Goal: Information Seeking & Learning: Learn about a topic

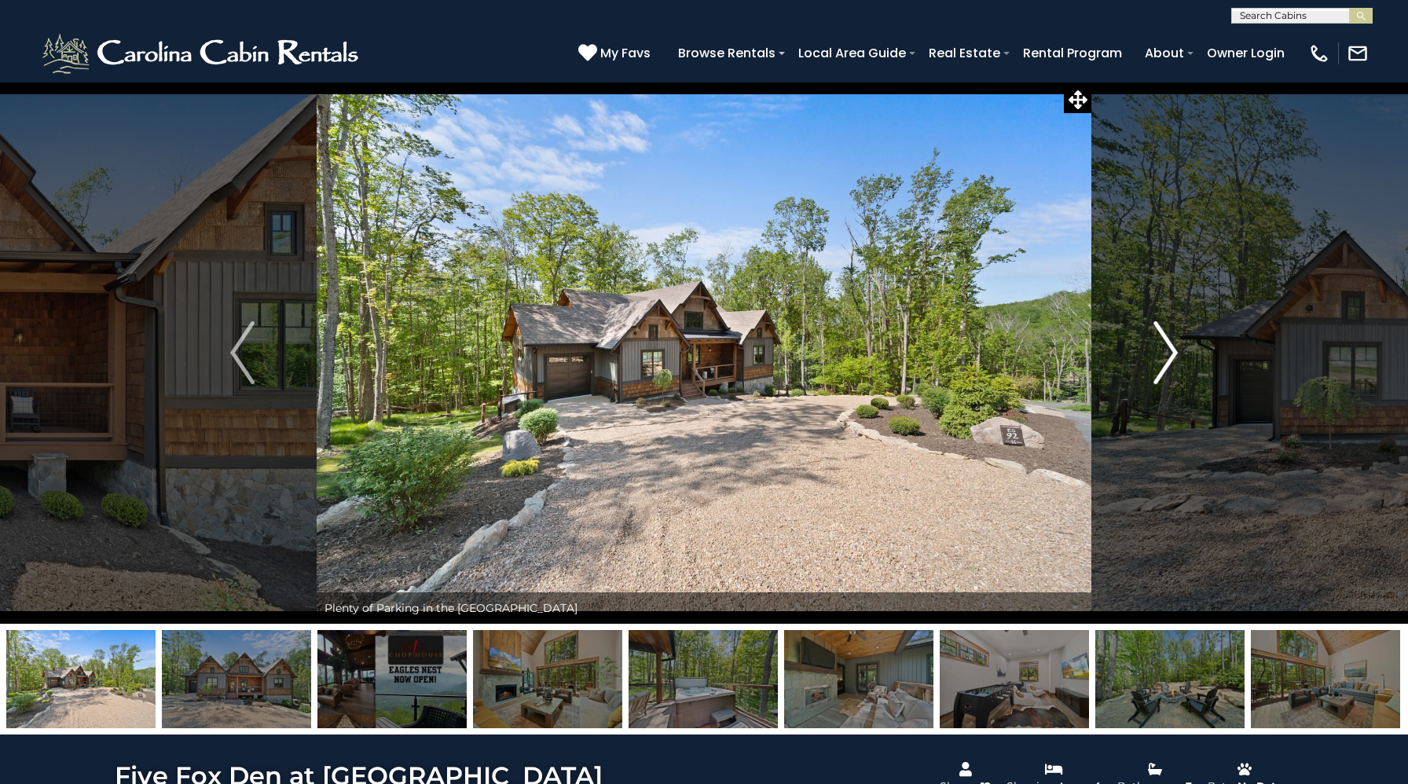
click at [1150, 341] on button "Next" at bounding box center [1165, 353] width 148 height 542
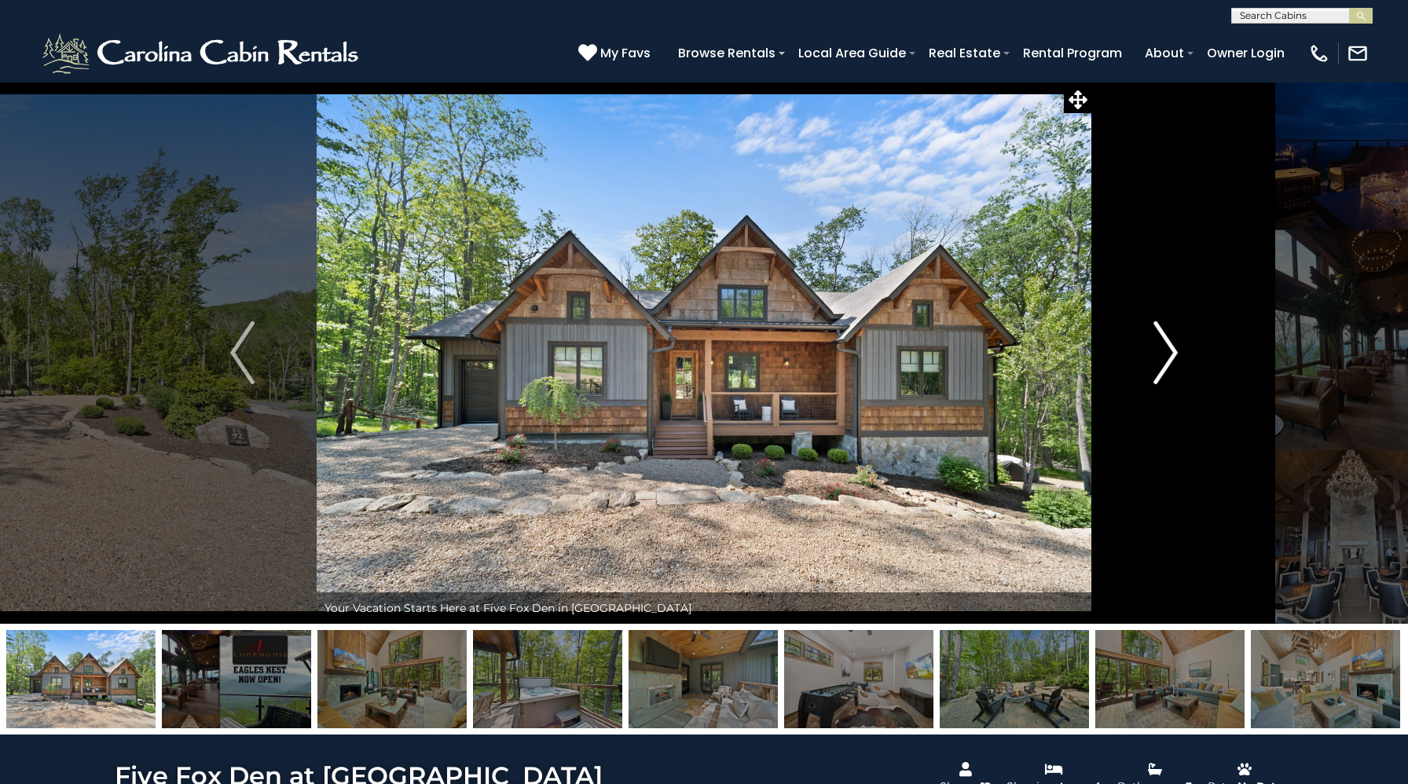
click at [1151, 342] on button "Next" at bounding box center [1165, 353] width 148 height 542
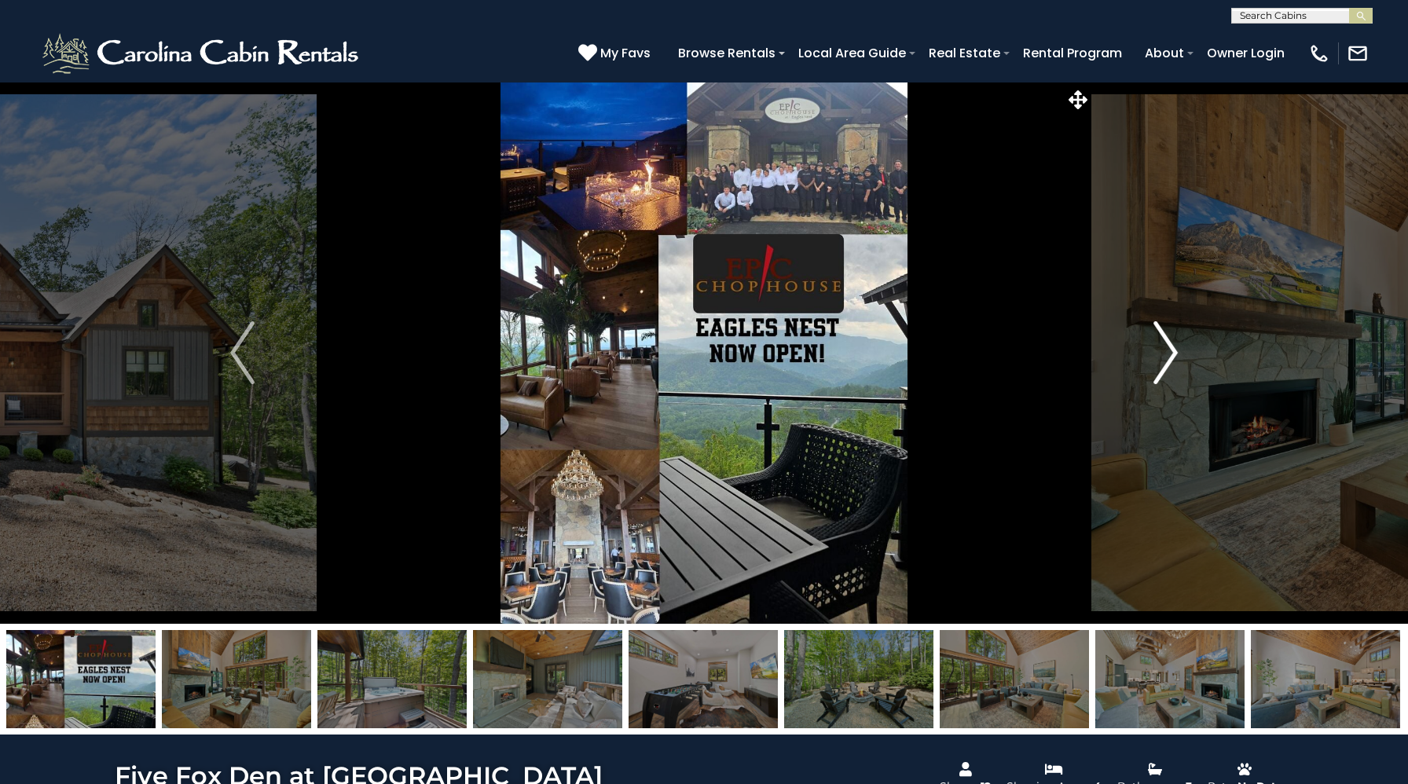
click at [1152, 343] on button "Next" at bounding box center [1165, 353] width 148 height 542
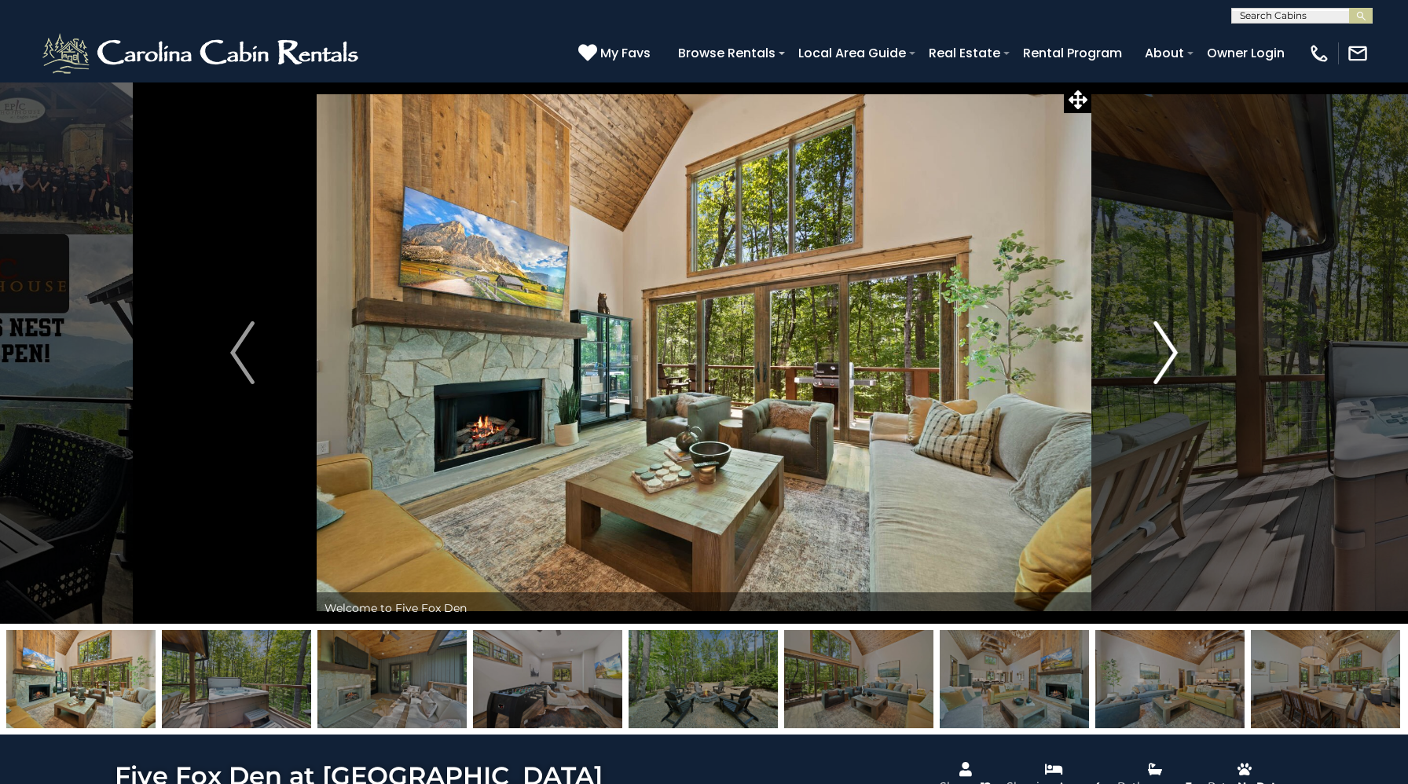
click at [1153, 344] on button "Next" at bounding box center [1165, 353] width 148 height 542
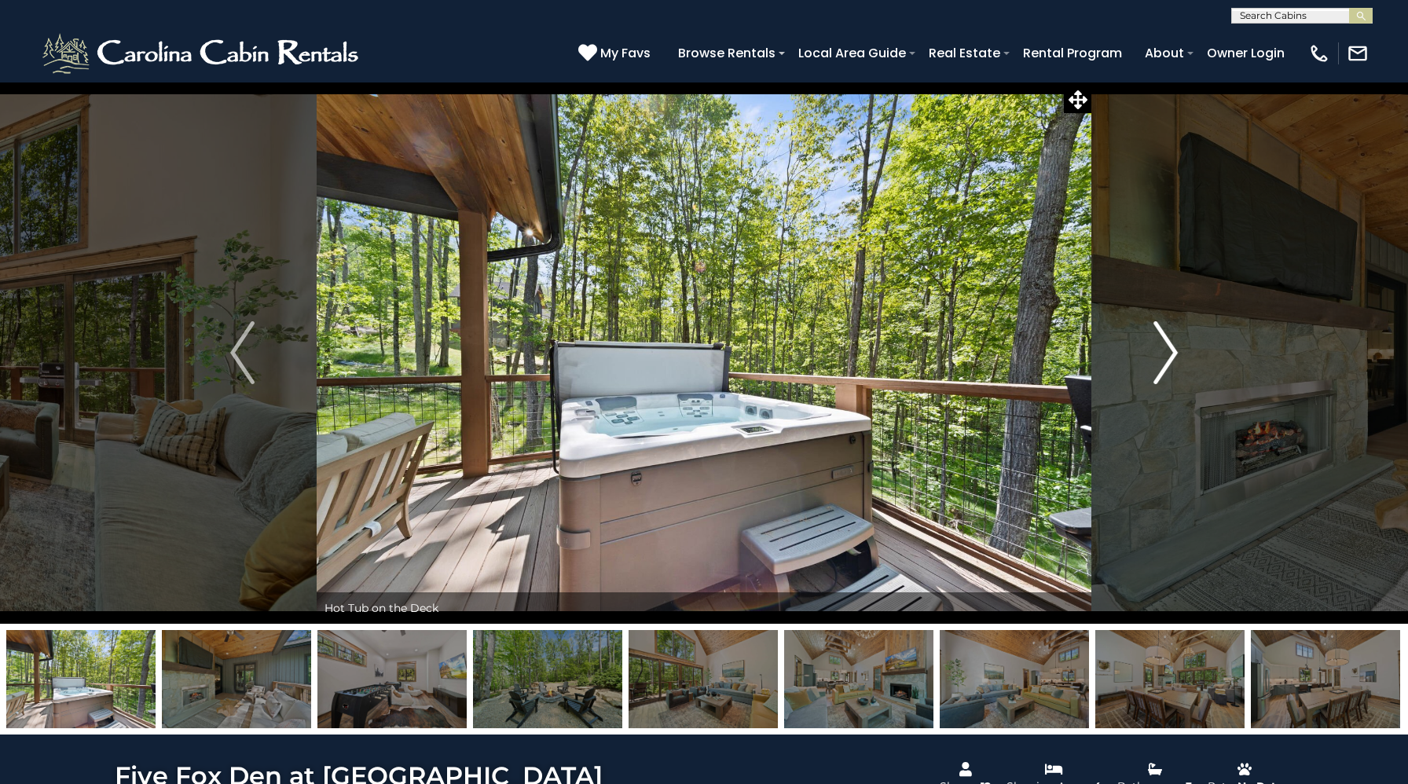
click at [1153, 344] on img "Next" at bounding box center [1165, 352] width 24 height 63
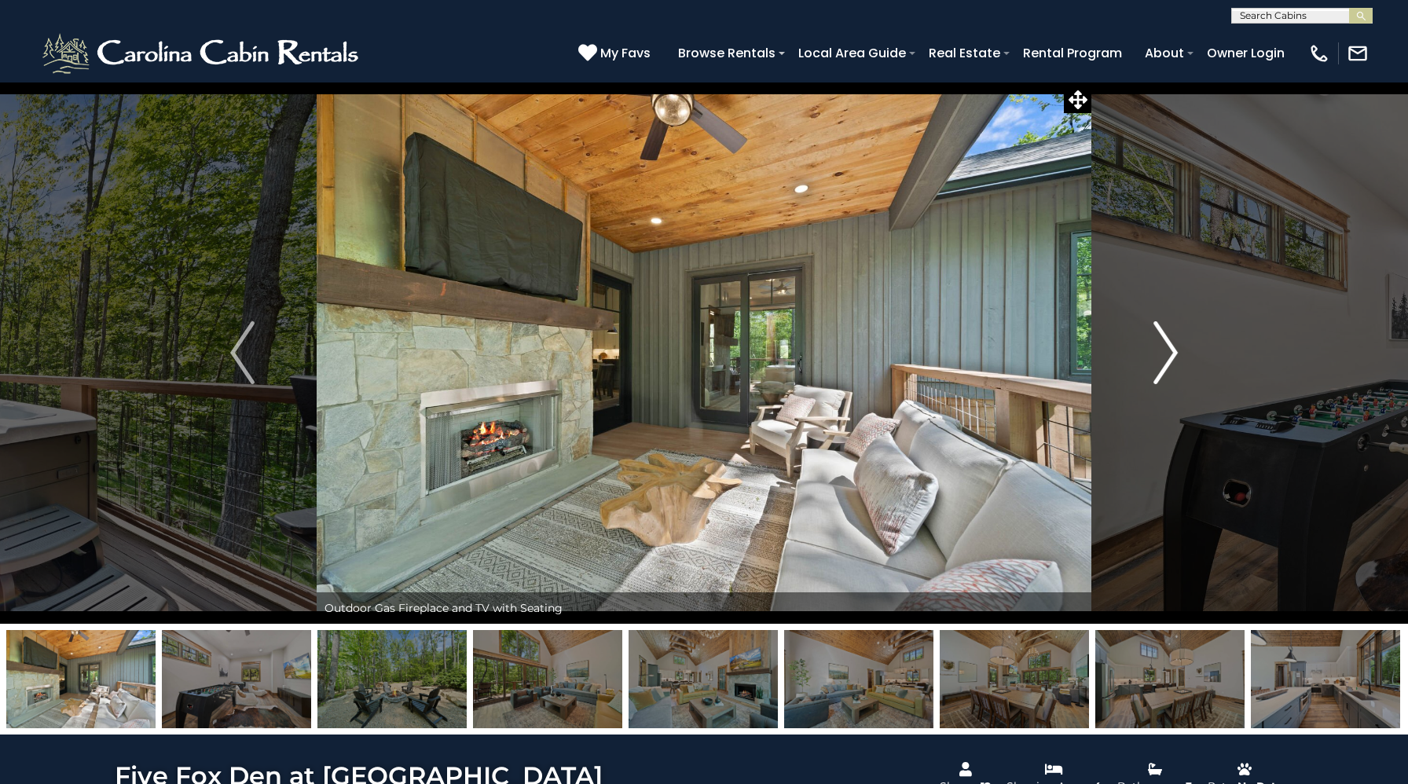
click at [1154, 344] on img "Next" at bounding box center [1165, 352] width 24 height 63
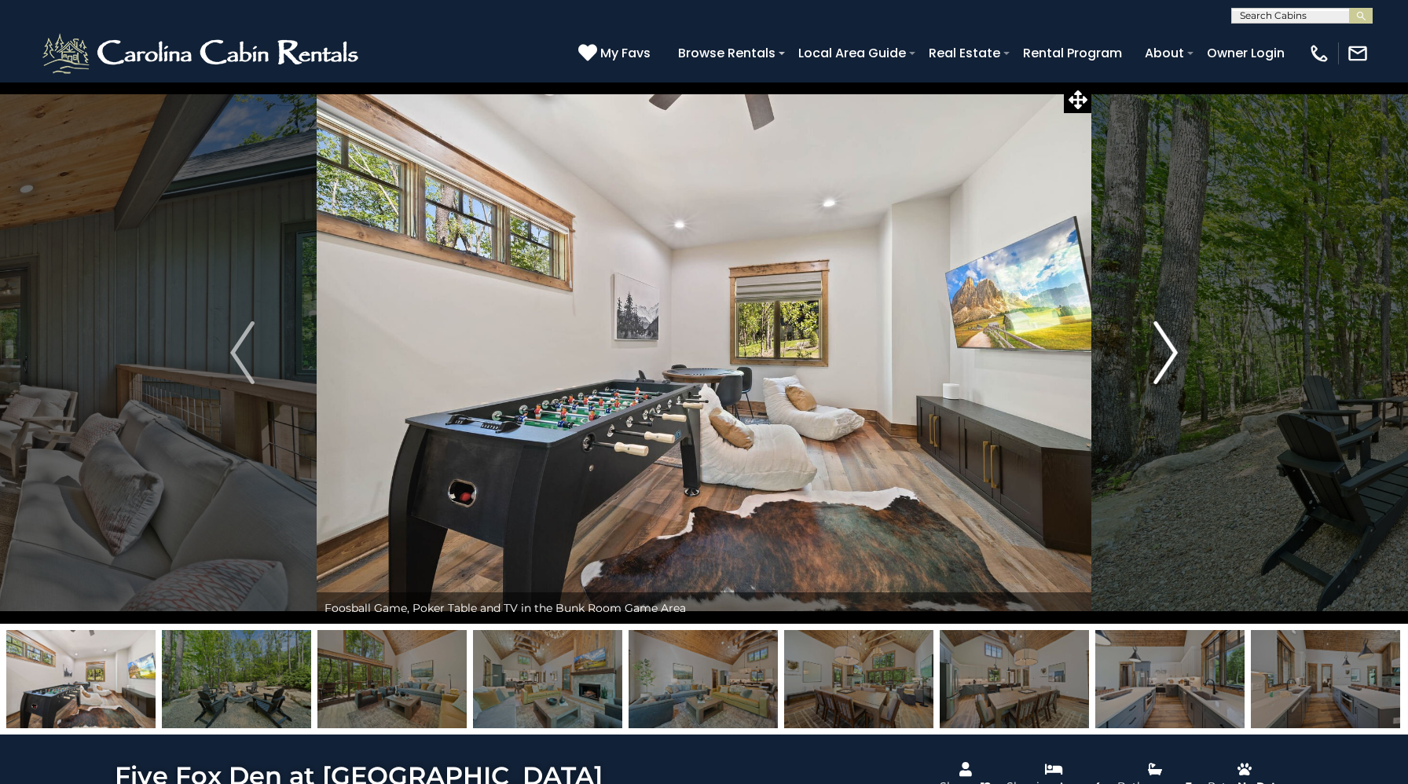
click at [1154, 345] on img "Next" at bounding box center [1165, 352] width 24 height 63
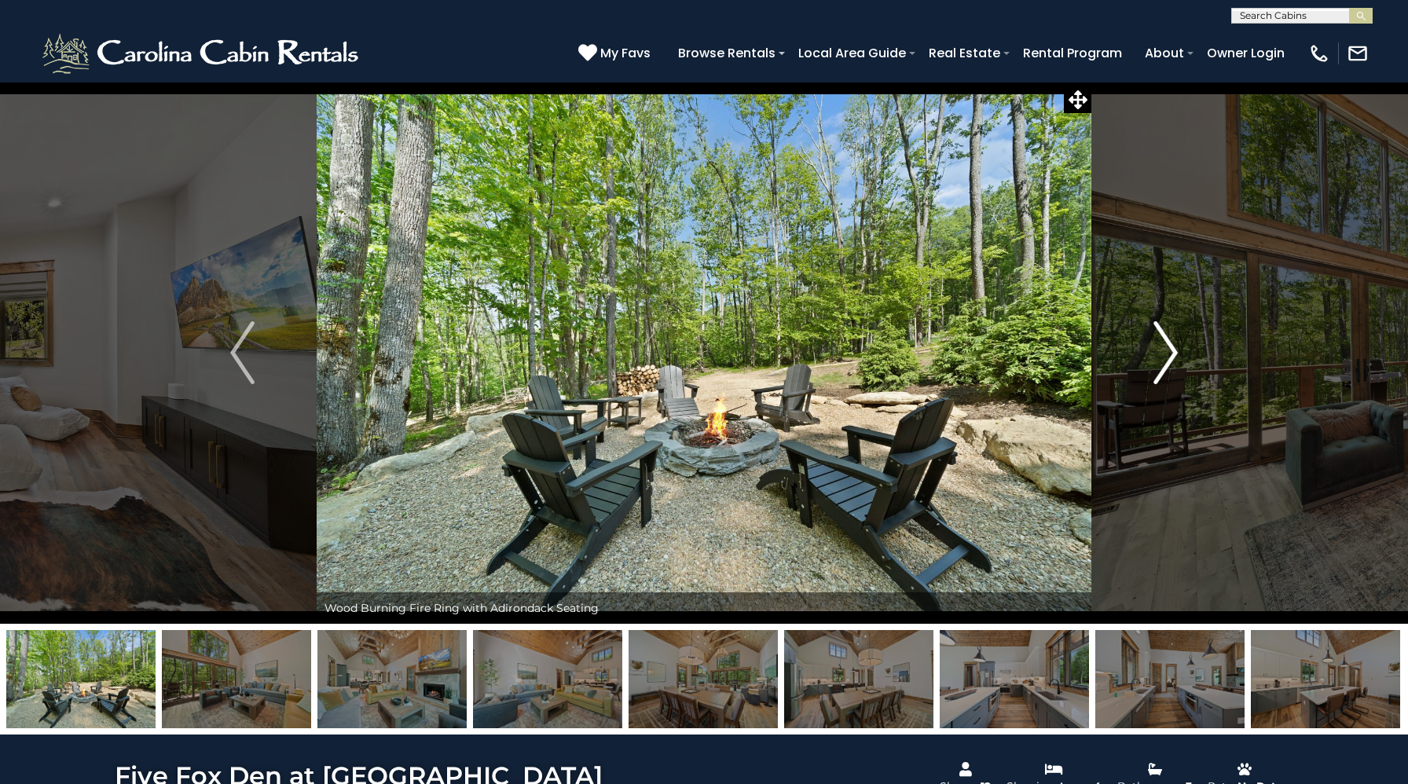
click at [1155, 346] on img "Next" at bounding box center [1165, 352] width 24 height 63
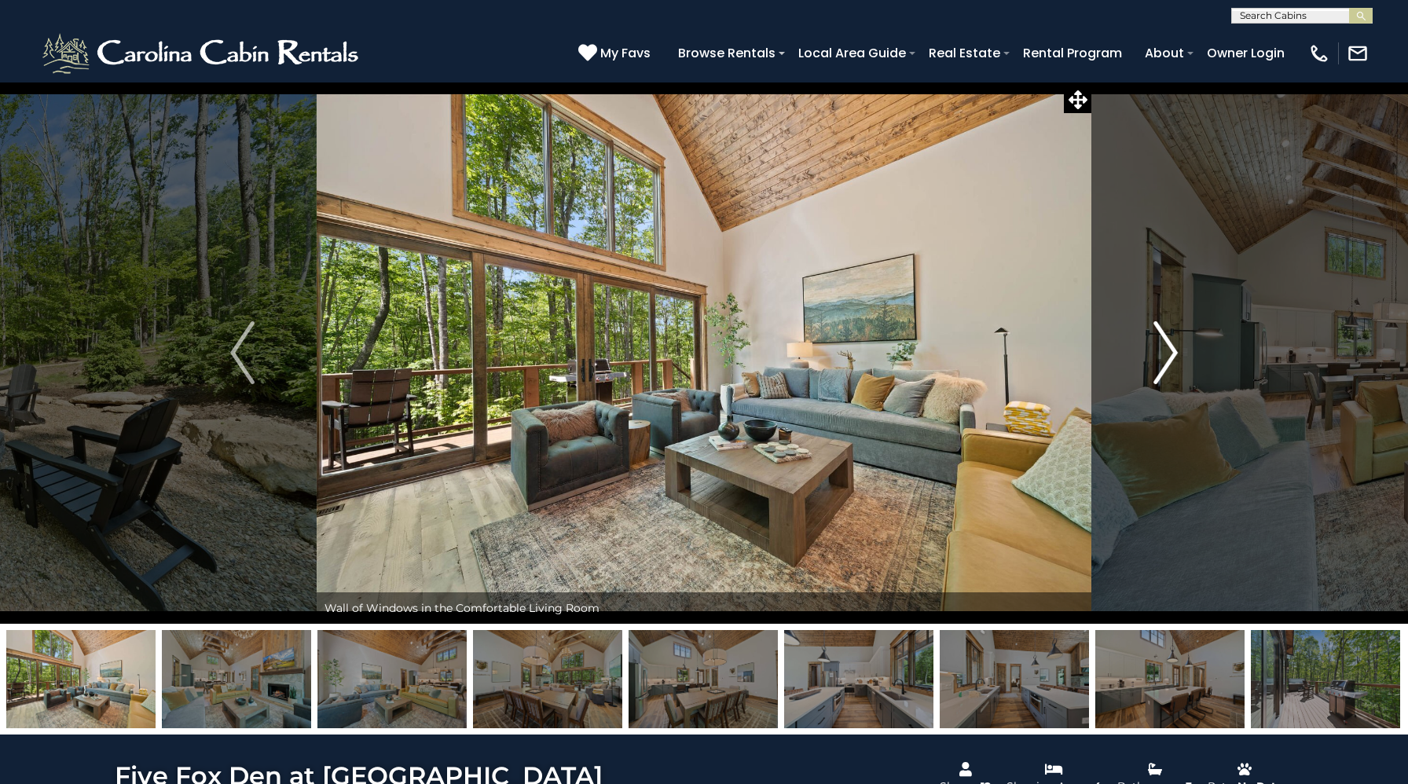
click at [1155, 346] on img "Next" at bounding box center [1165, 352] width 24 height 63
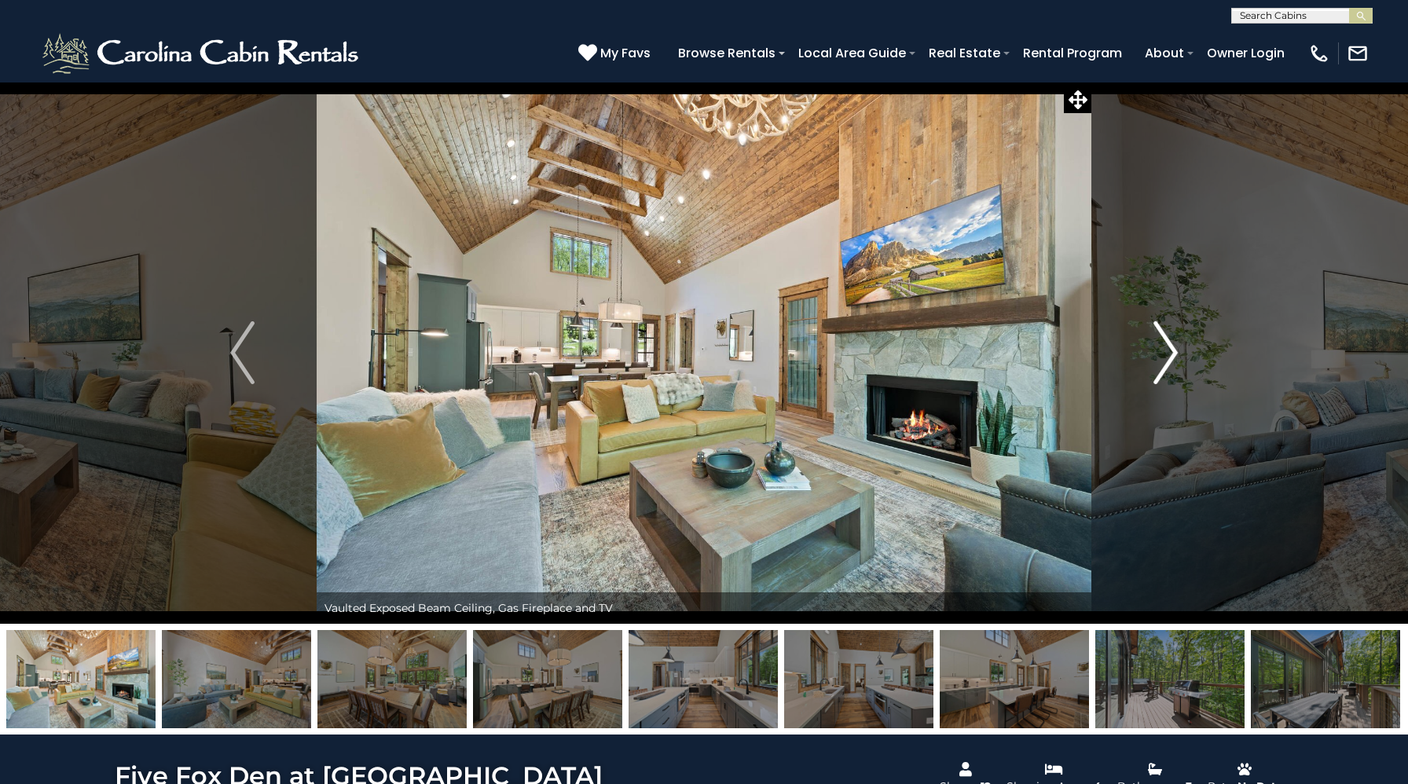
click at [1155, 347] on img "Next" at bounding box center [1165, 352] width 24 height 63
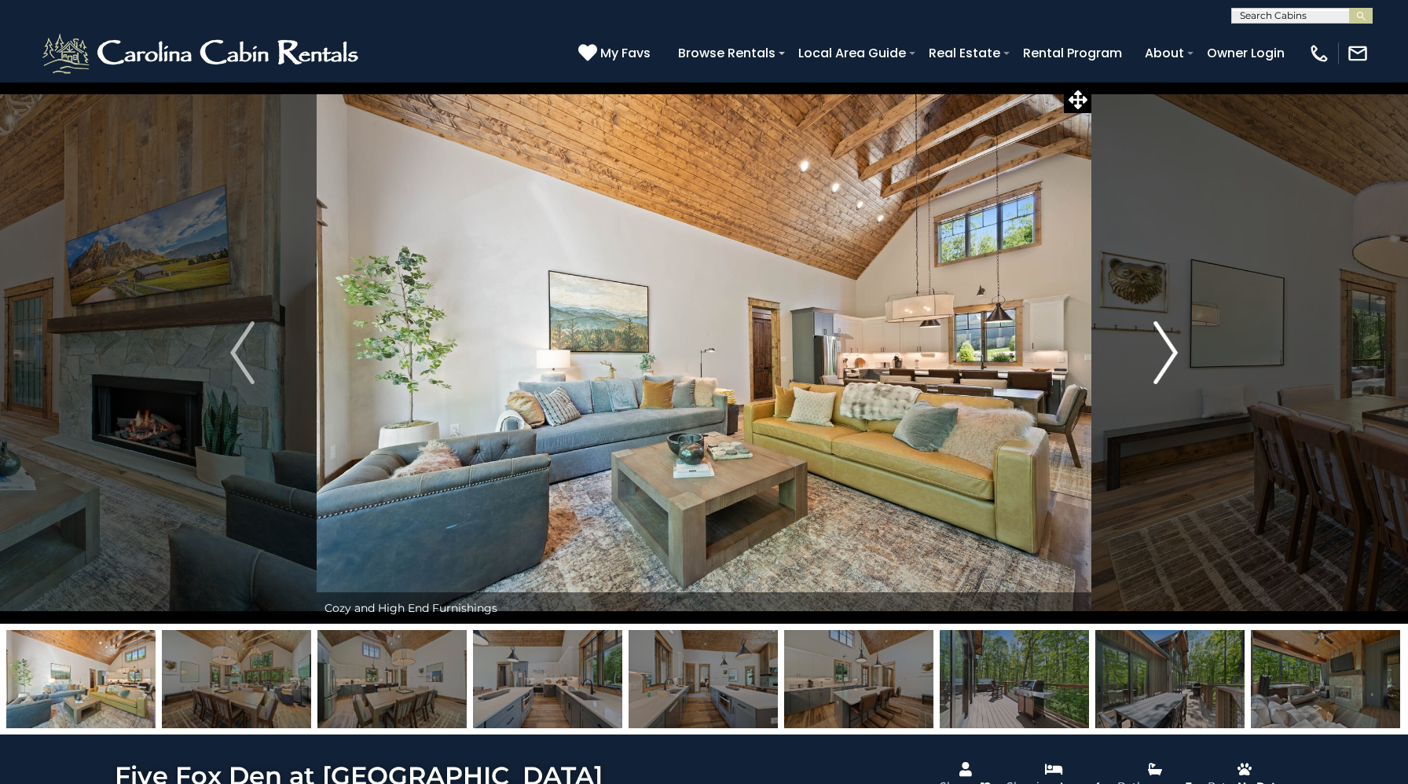
click at [1156, 347] on img "Next" at bounding box center [1165, 352] width 24 height 63
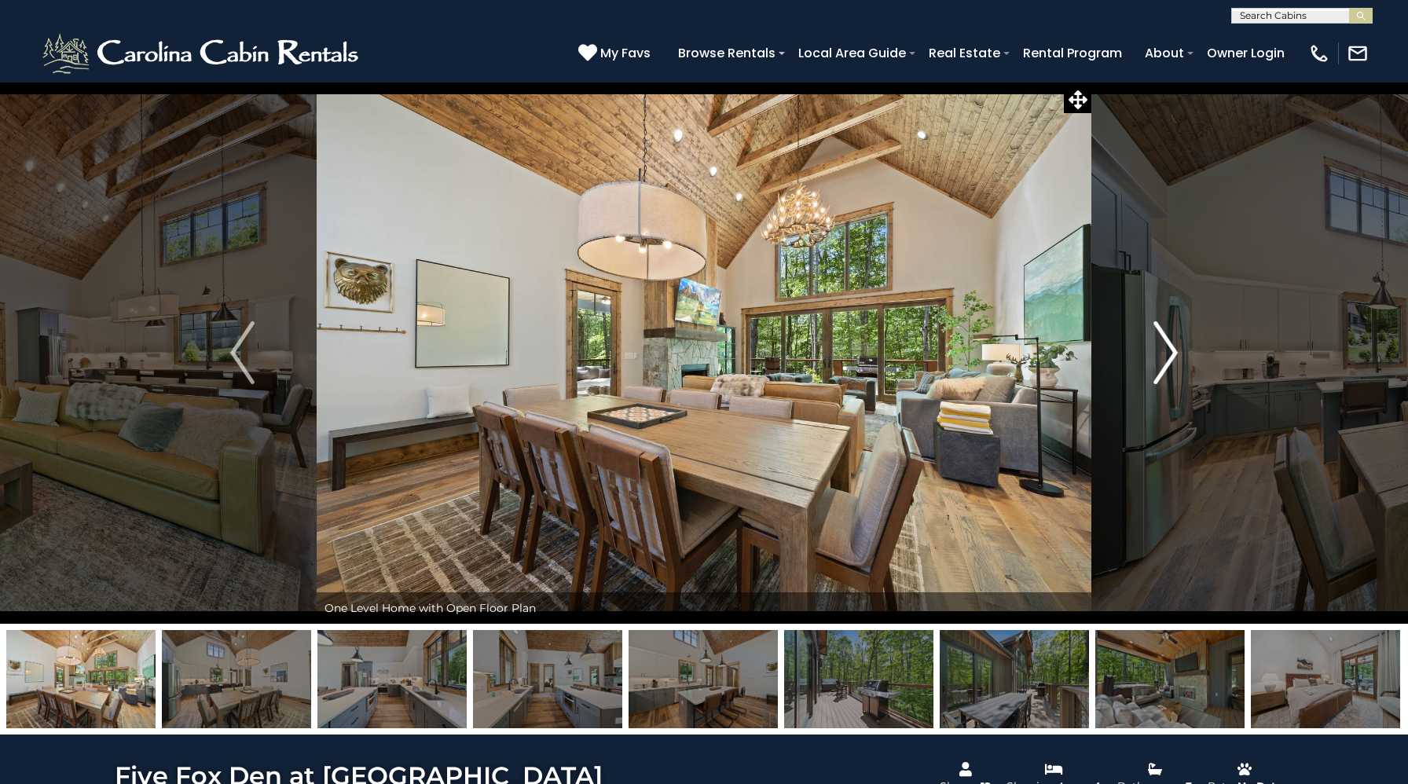
click at [1156, 348] on img "Next" at bounding box center [1165, 352] width 24 height 63
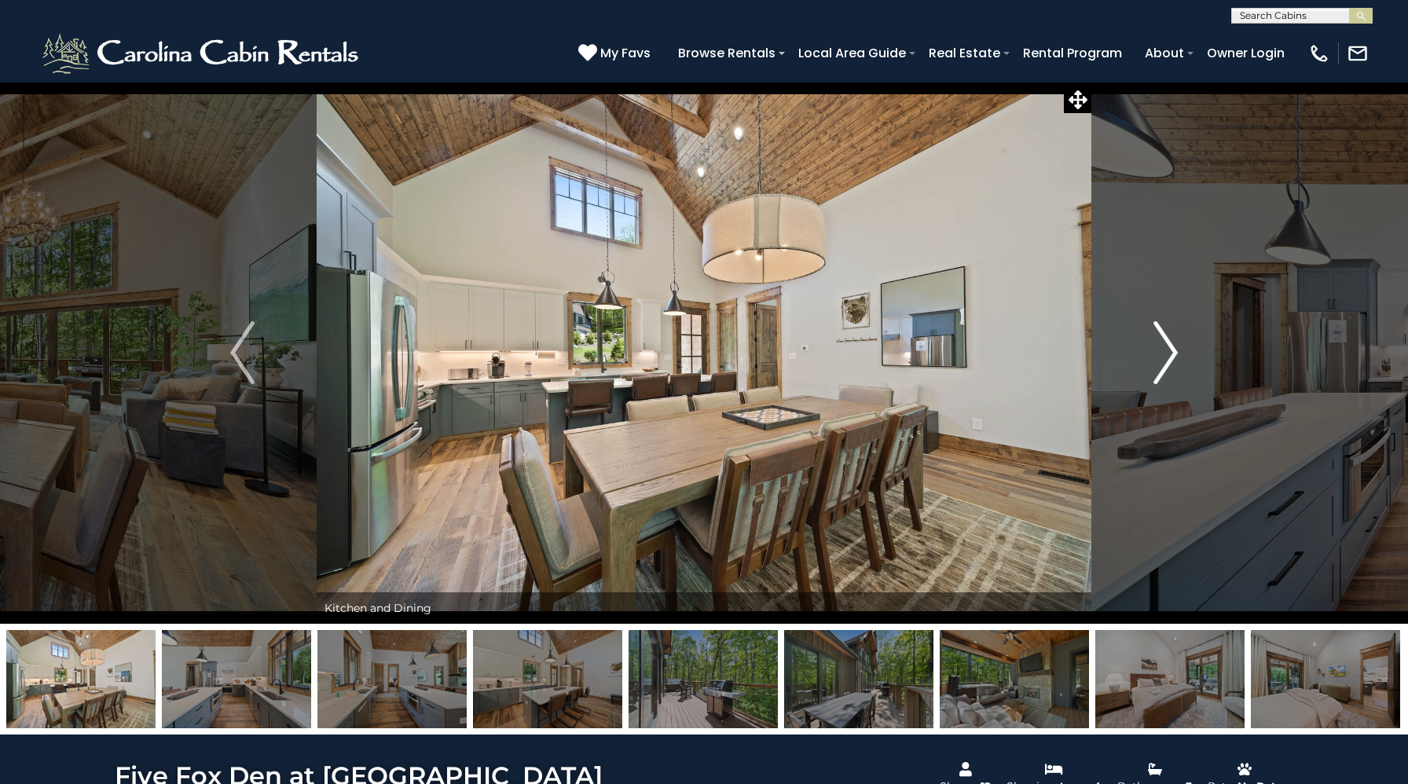
click at [1156, 348] on img "Next" at bounding box center [1165, 352] width 24 height 63
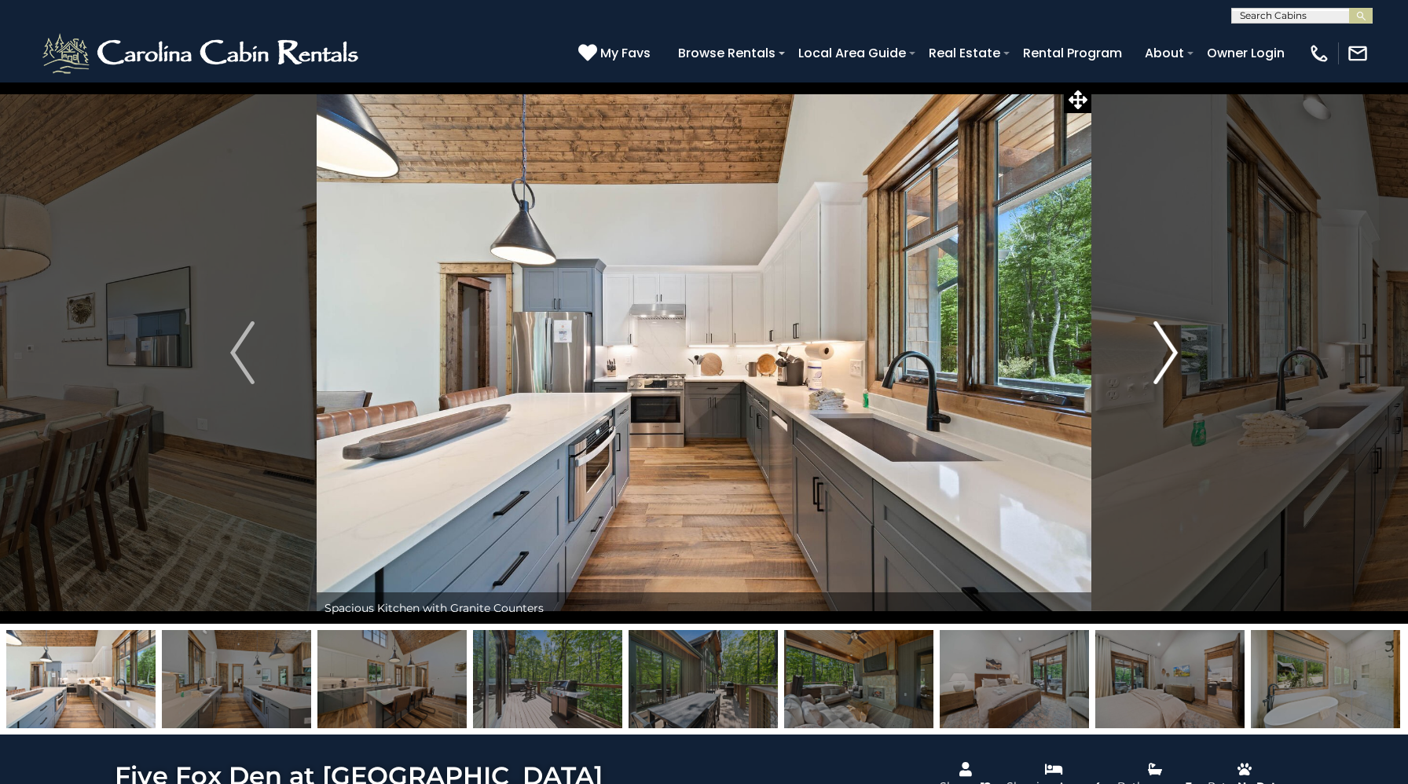
click at [1156, 348] on img "Next" at bounding box center [1165, 352] width 24 height 63
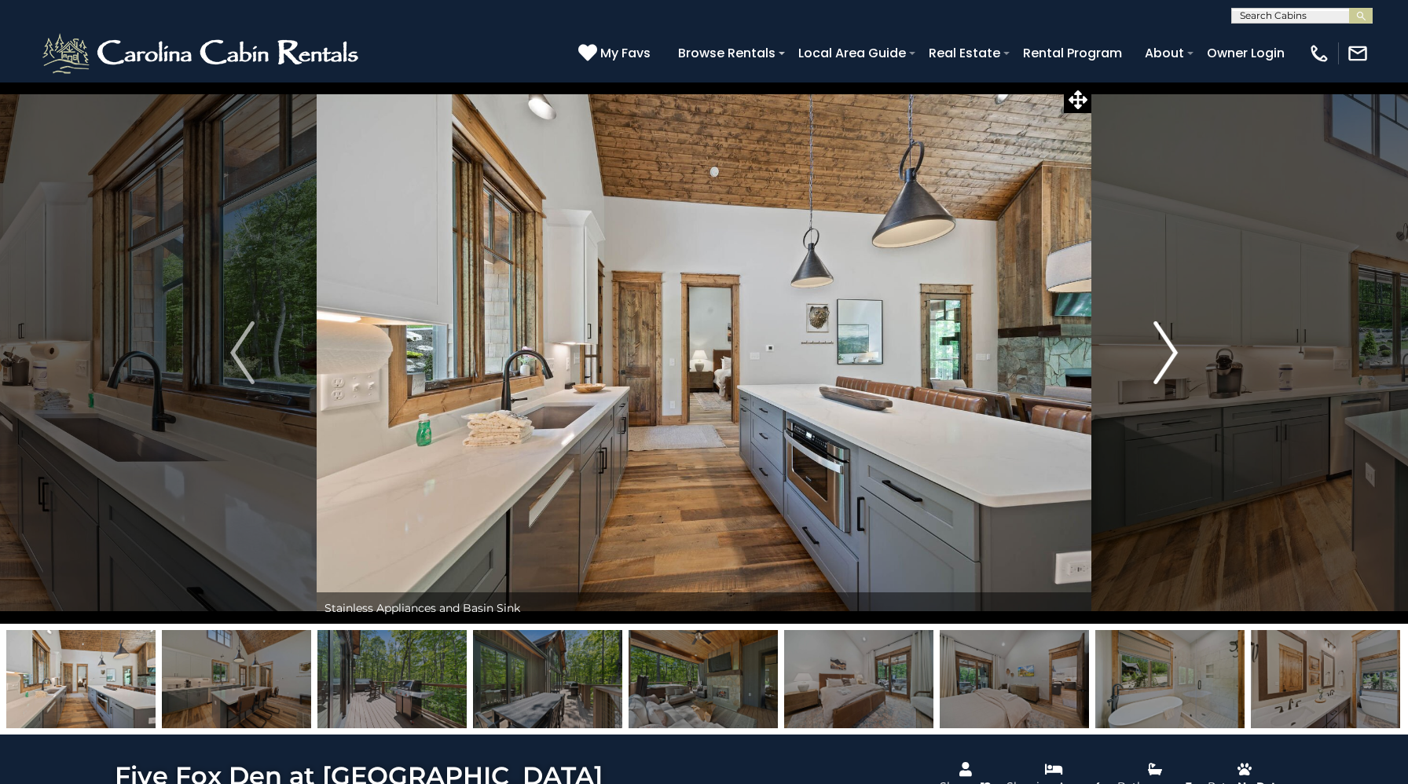
click at [1156, 348] on img "Next" at bounding box center [1165, 352] width 24 height 63
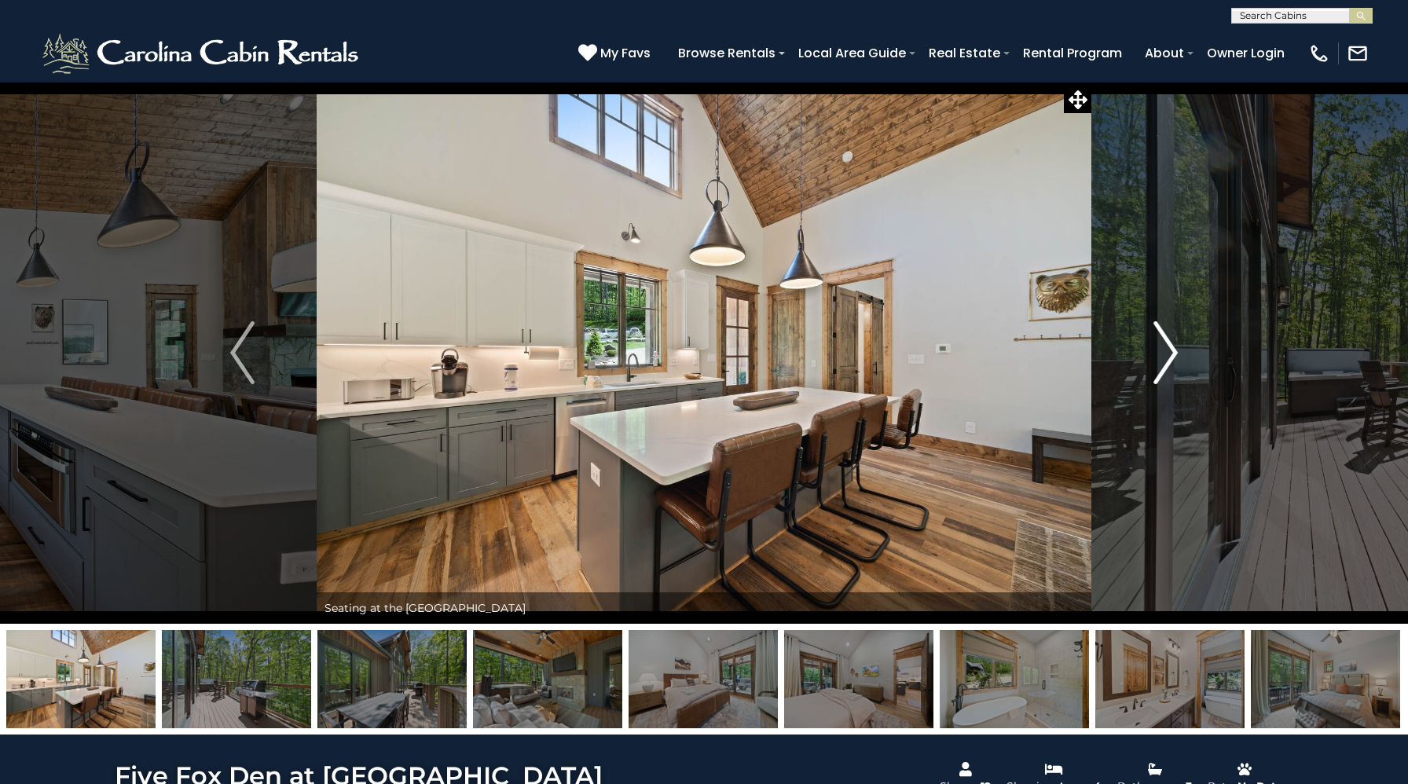
click at [1174, 358] on img "Next" at bounding box center [1165, 352] width 24 height 63
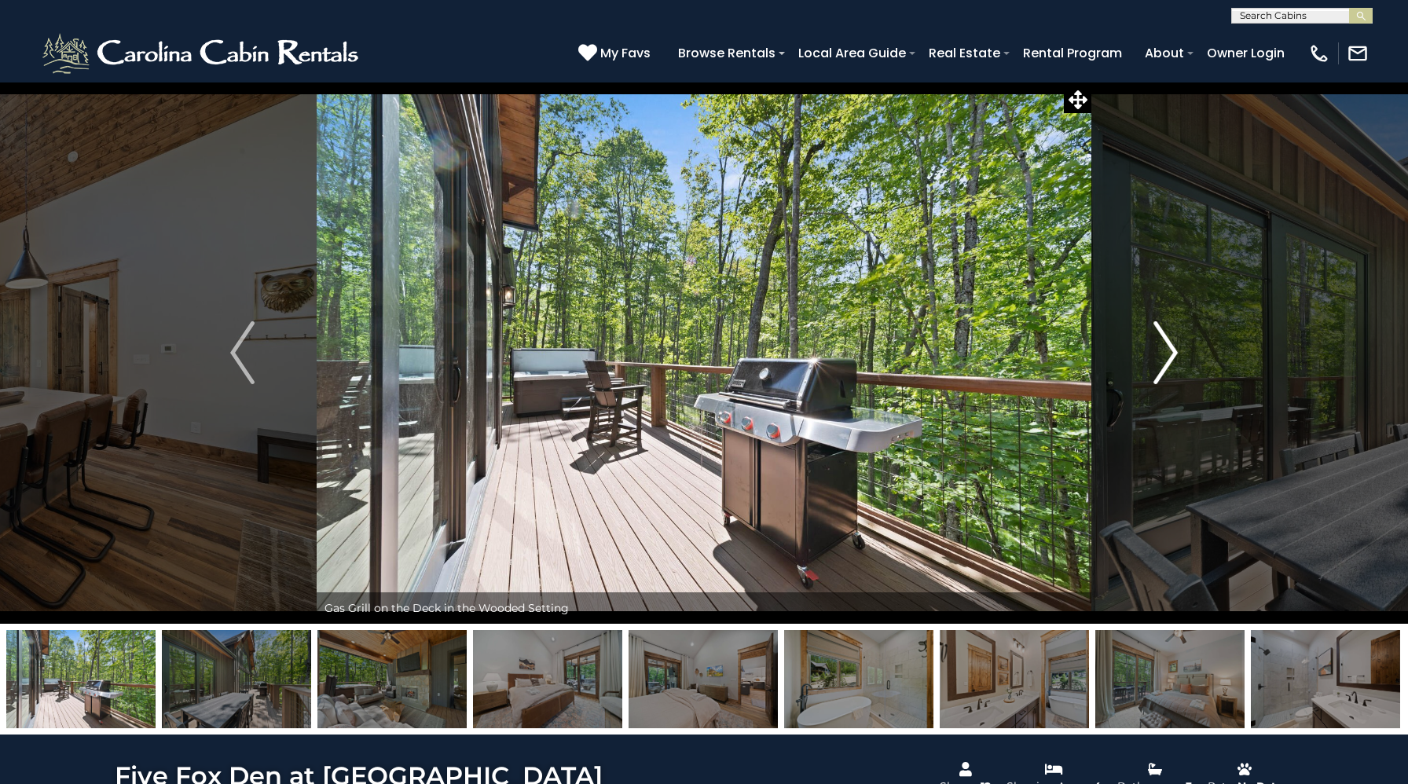
click at [1174, 358] on img "Next" at bounding box center [1165, 352] width 24 height 63
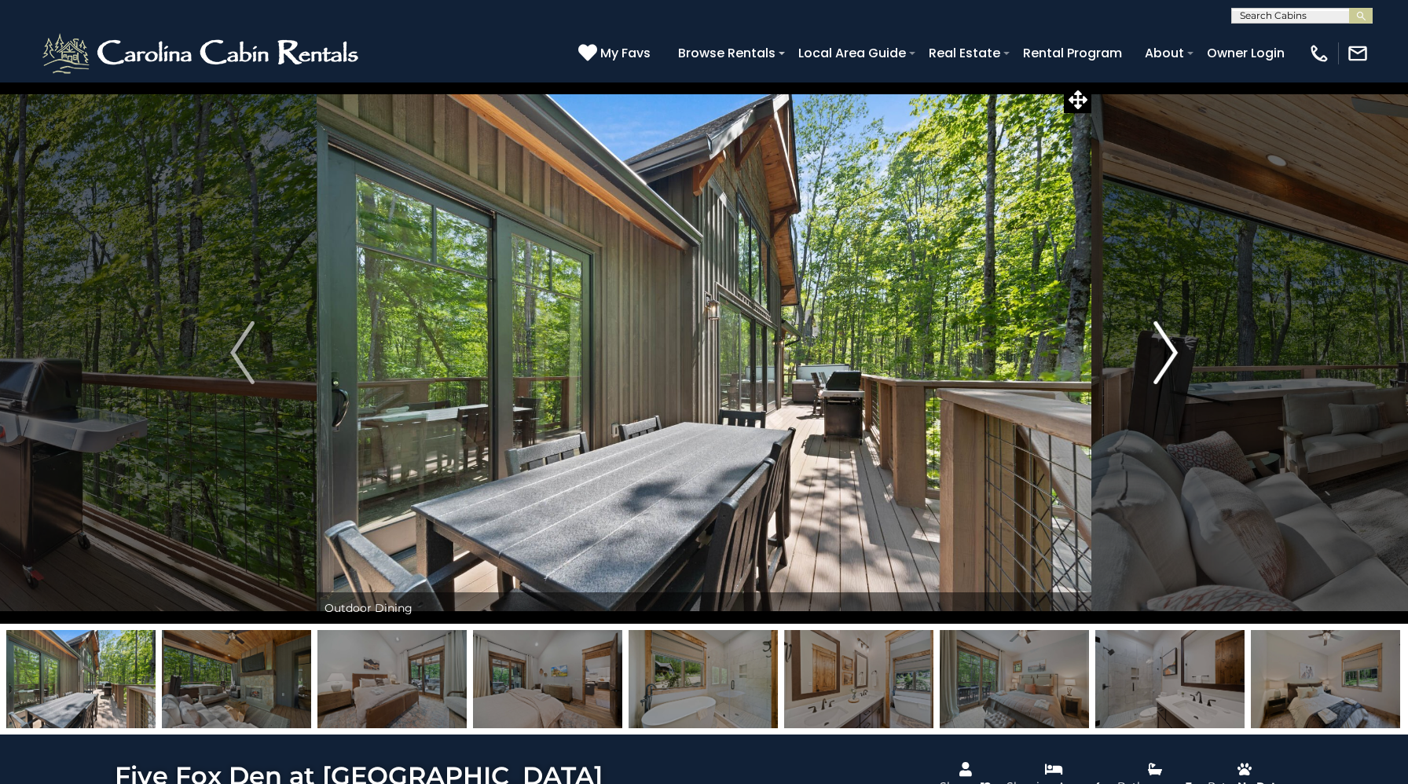
click at [1169, 368] on img "Next" at bounding box center [1165, 352] width 24 height 63
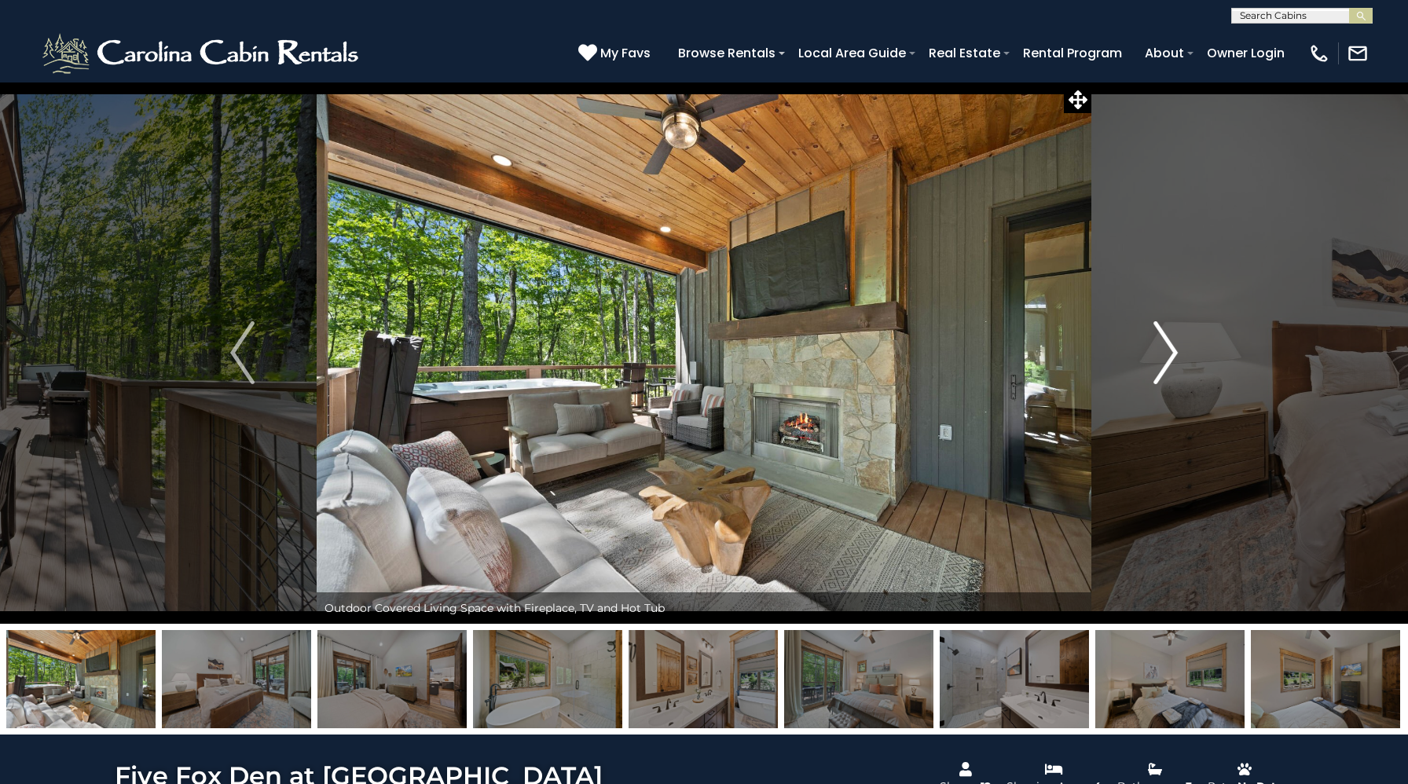
click at [1169, 368] on img "Next" at bounding box center [1165, 352] width 24 height 63
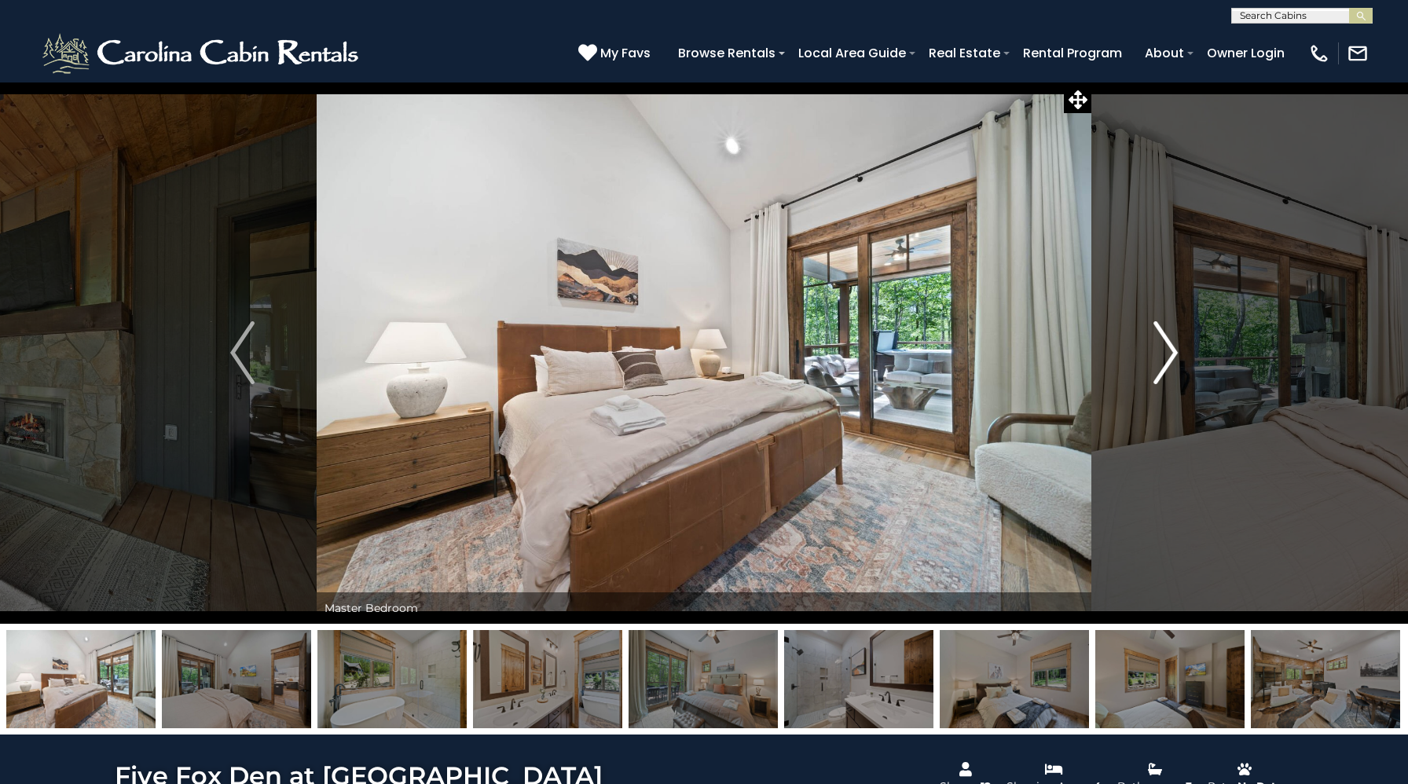
click at [1169, 368] on img "Next" at bounding box center [1165, 352] width 24 height 63
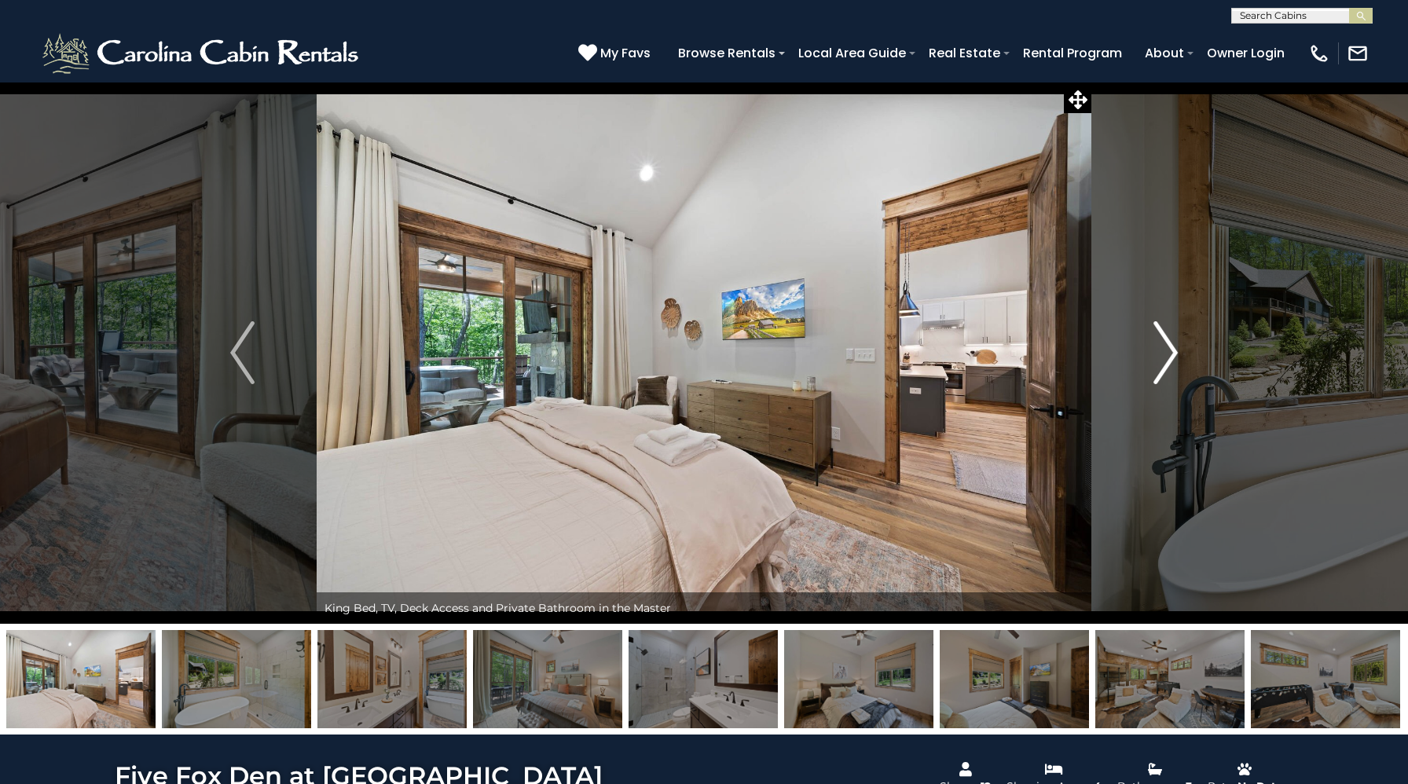
click at [1169, 368] on img "Next" at bounding box center [1165, 352] width 24 height 63
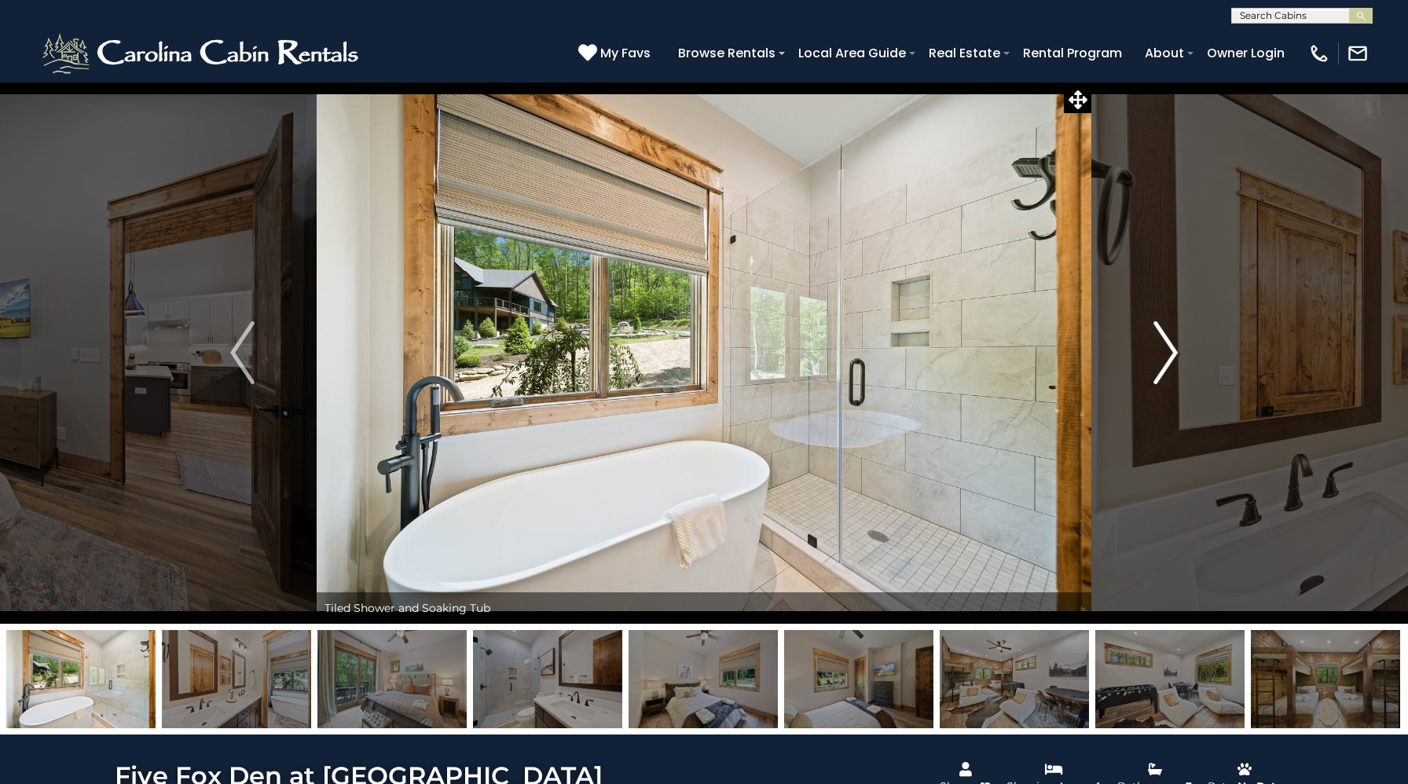
click at [1169, 368] on img "Next" at bounding box center [1165, 352] width 24 height 63
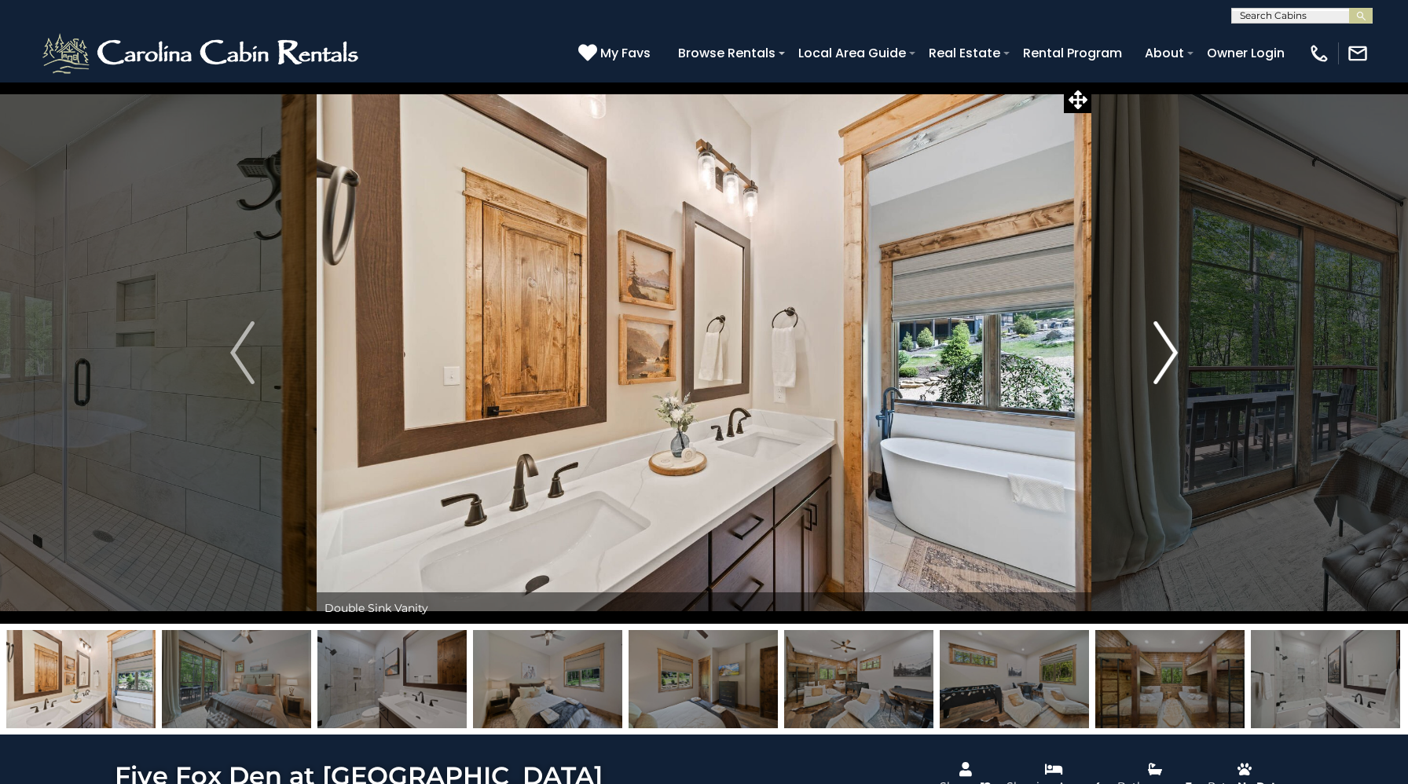
click at [1170, 368] on img "Next" at bounding box center [1165, 352] width 24 height 63
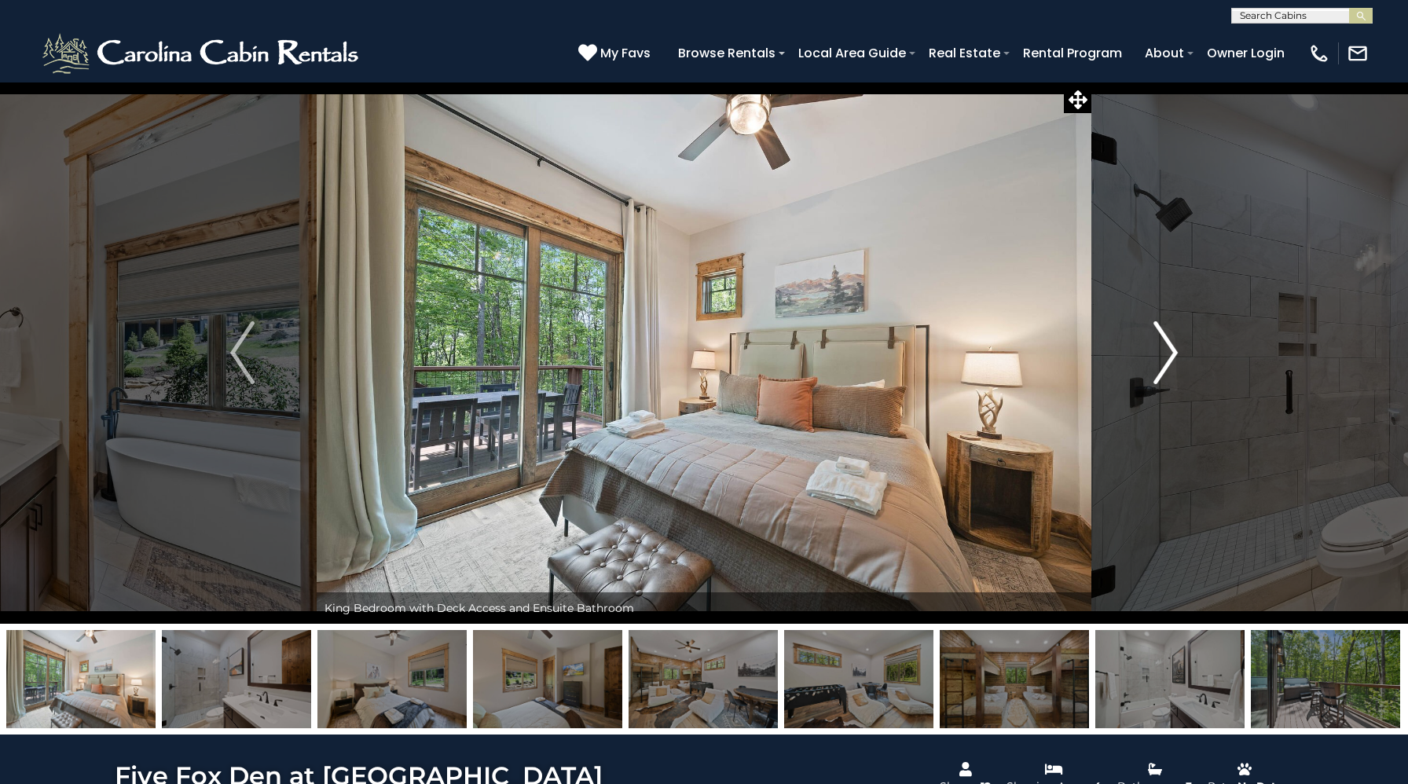
click at [1170, 368] on img "Next" at bounding box center [1165, 352] width 24 height 63
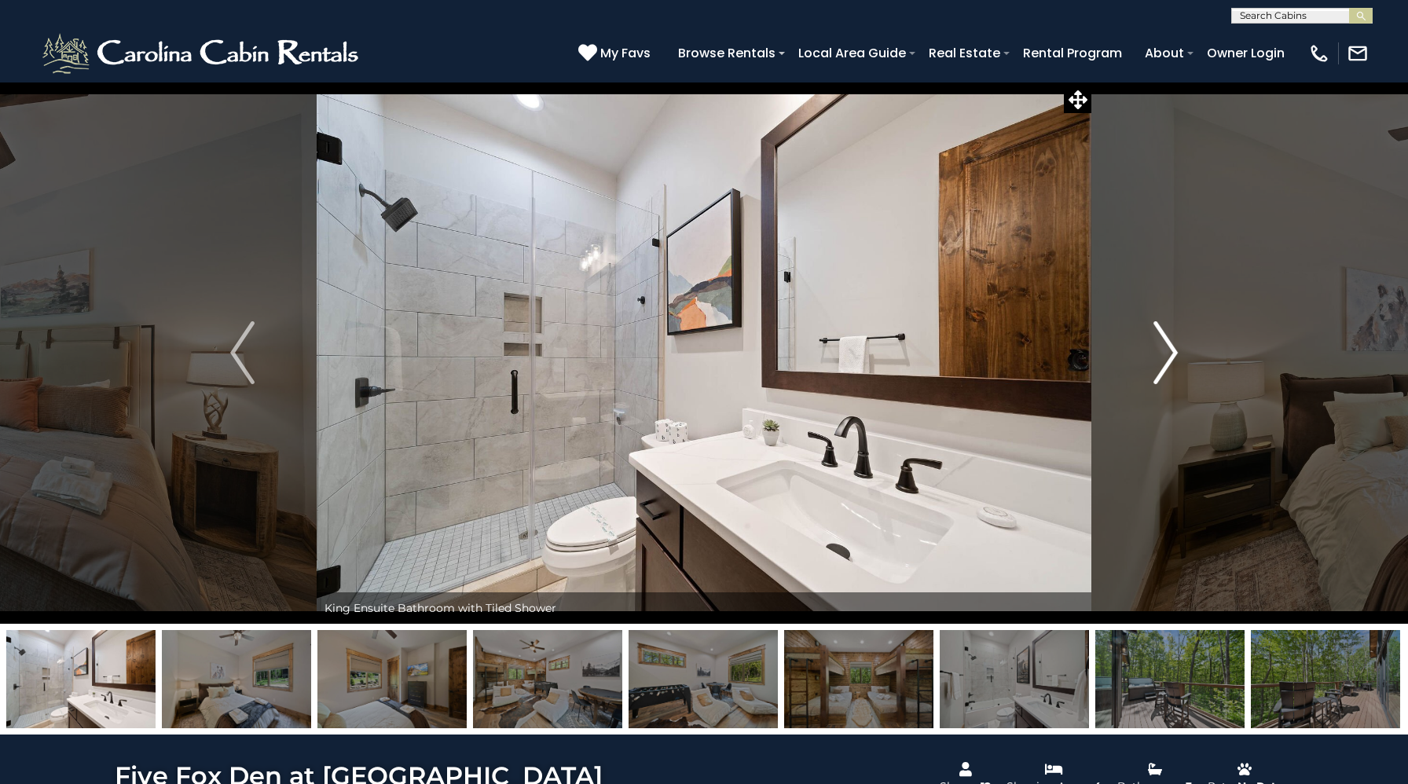
click at [1170, 368] on img "Next" at bounding box center [1165, 352] width 24 height 63
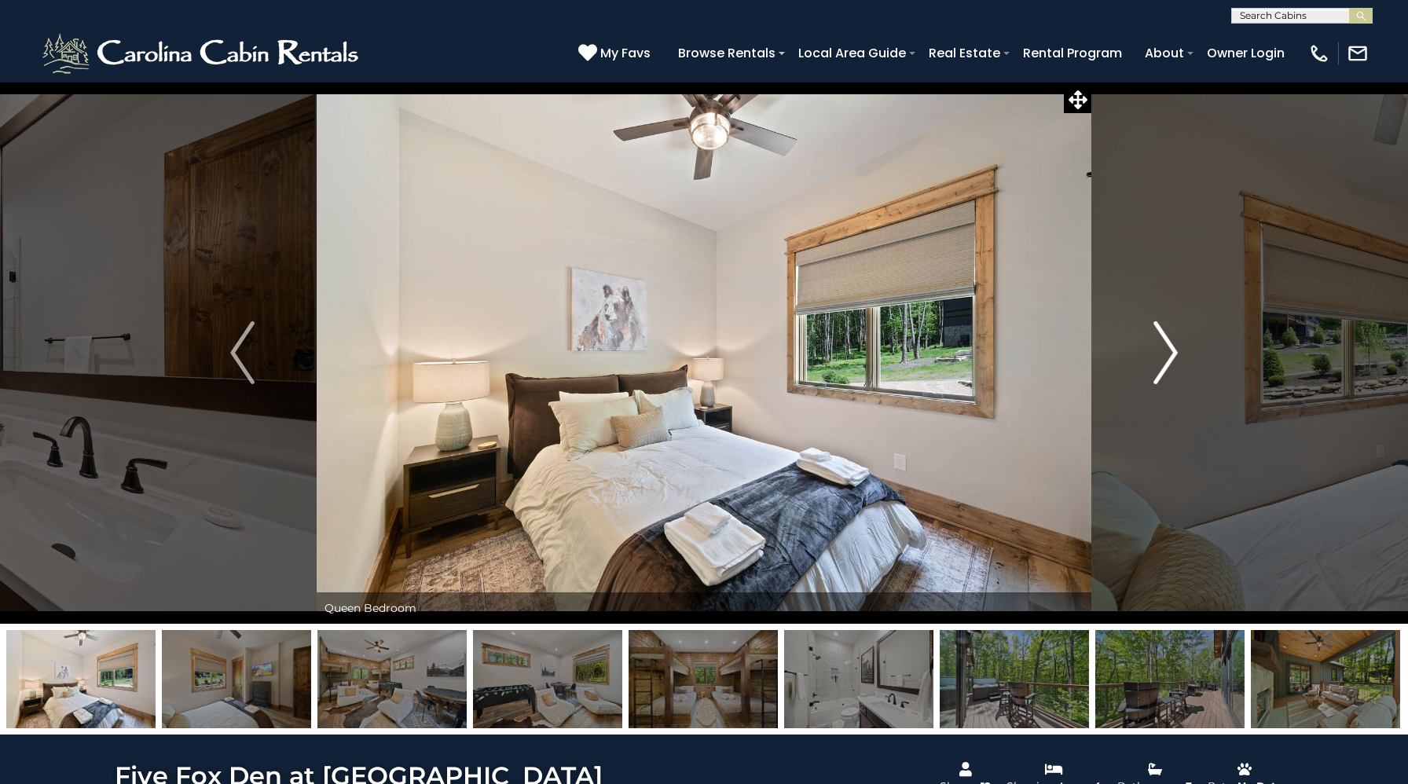
click at [1170, 369] on img "Next" at bounding box center [1165, 352] width 24 height 63
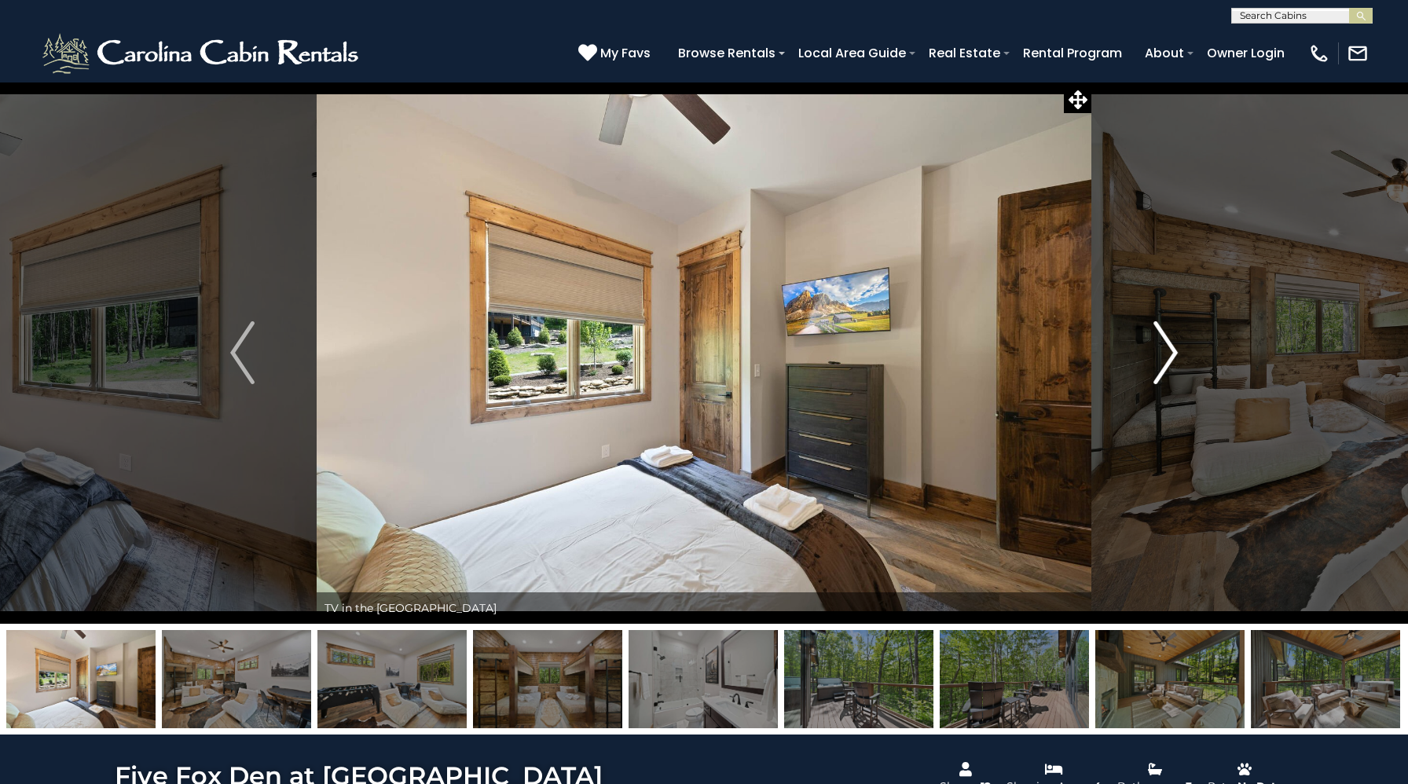
click at [1170, 369] on img "Next" at bounding box center [1165, 352] width 24 height 63
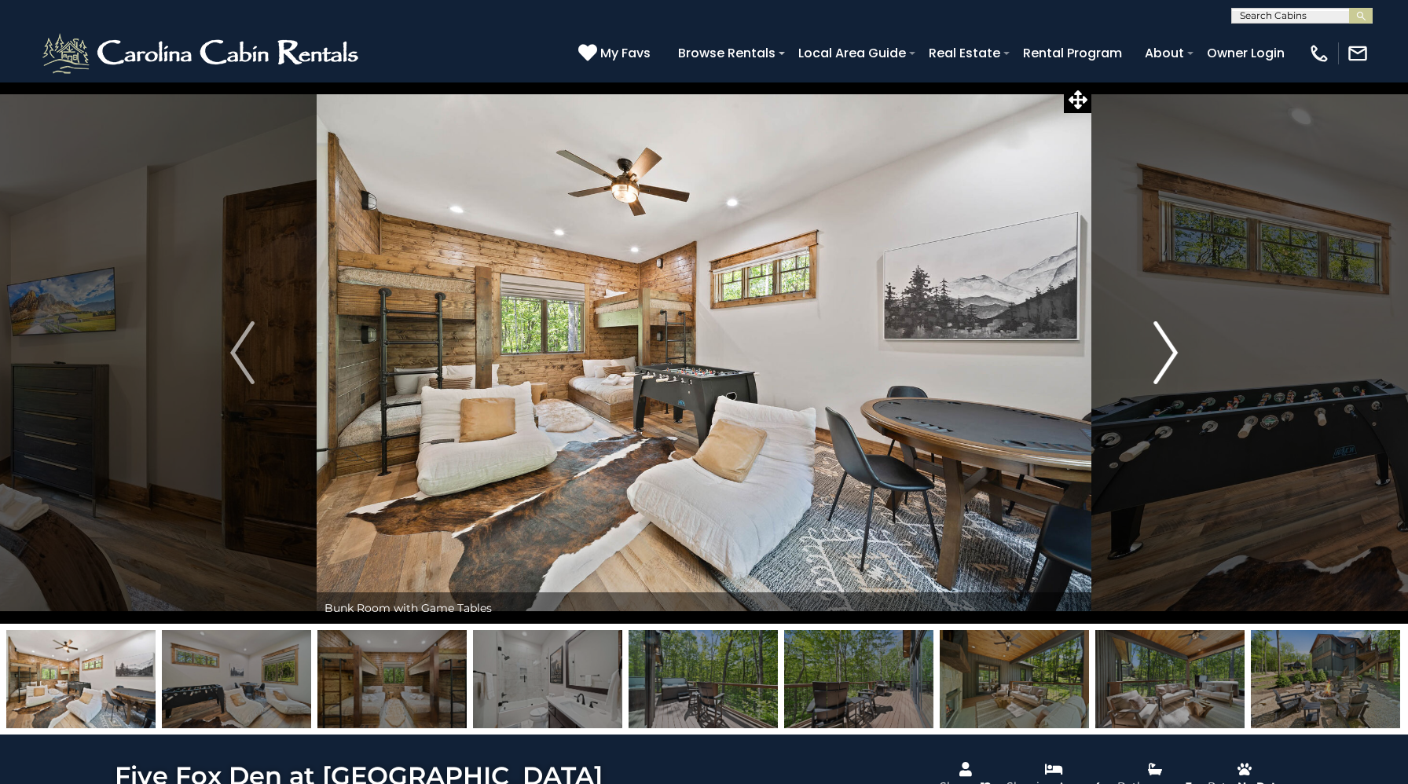
click at [1162, 340] on img "Next" at bounding box center [1165, 352] width 24 height 63
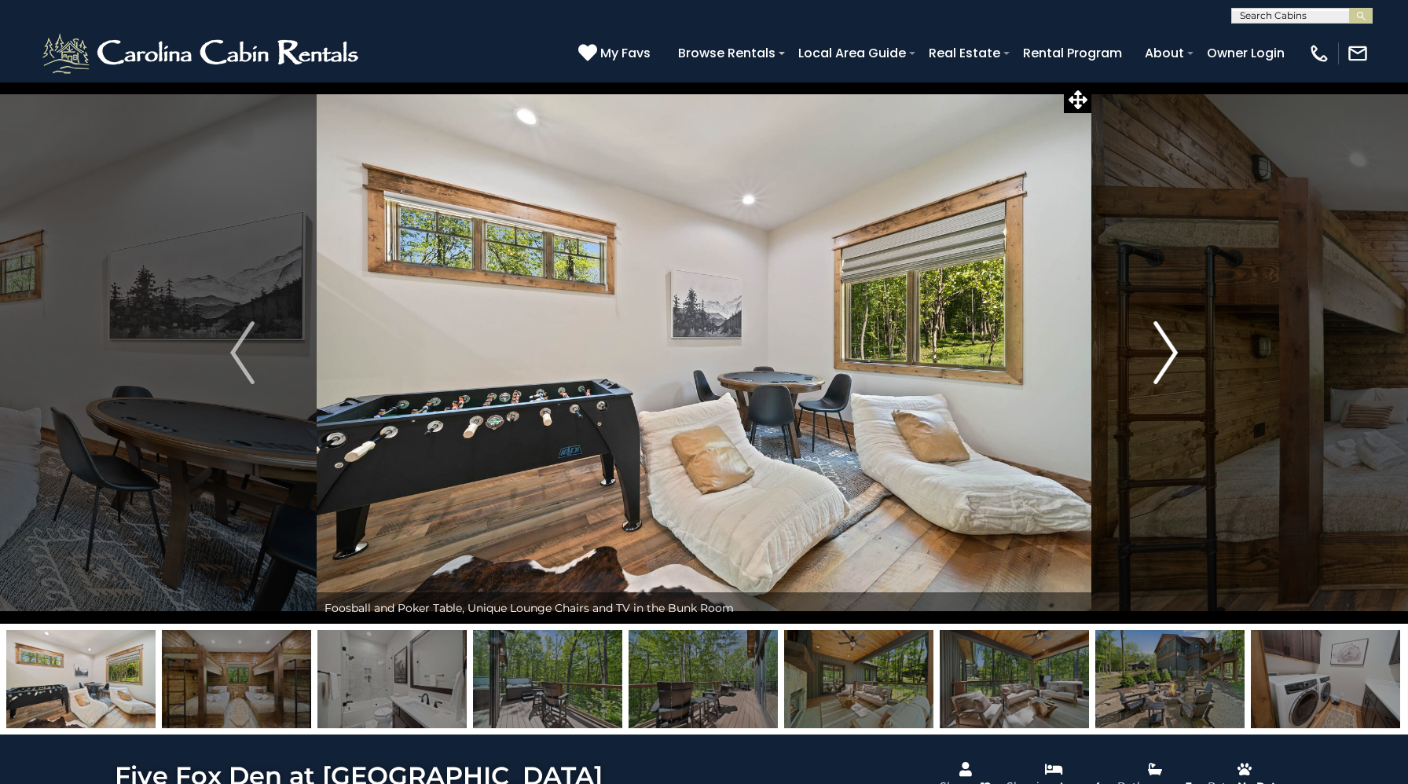
click at [1162, 340] on img "Next" at bounding box center [1165, 352] width 24 height 63
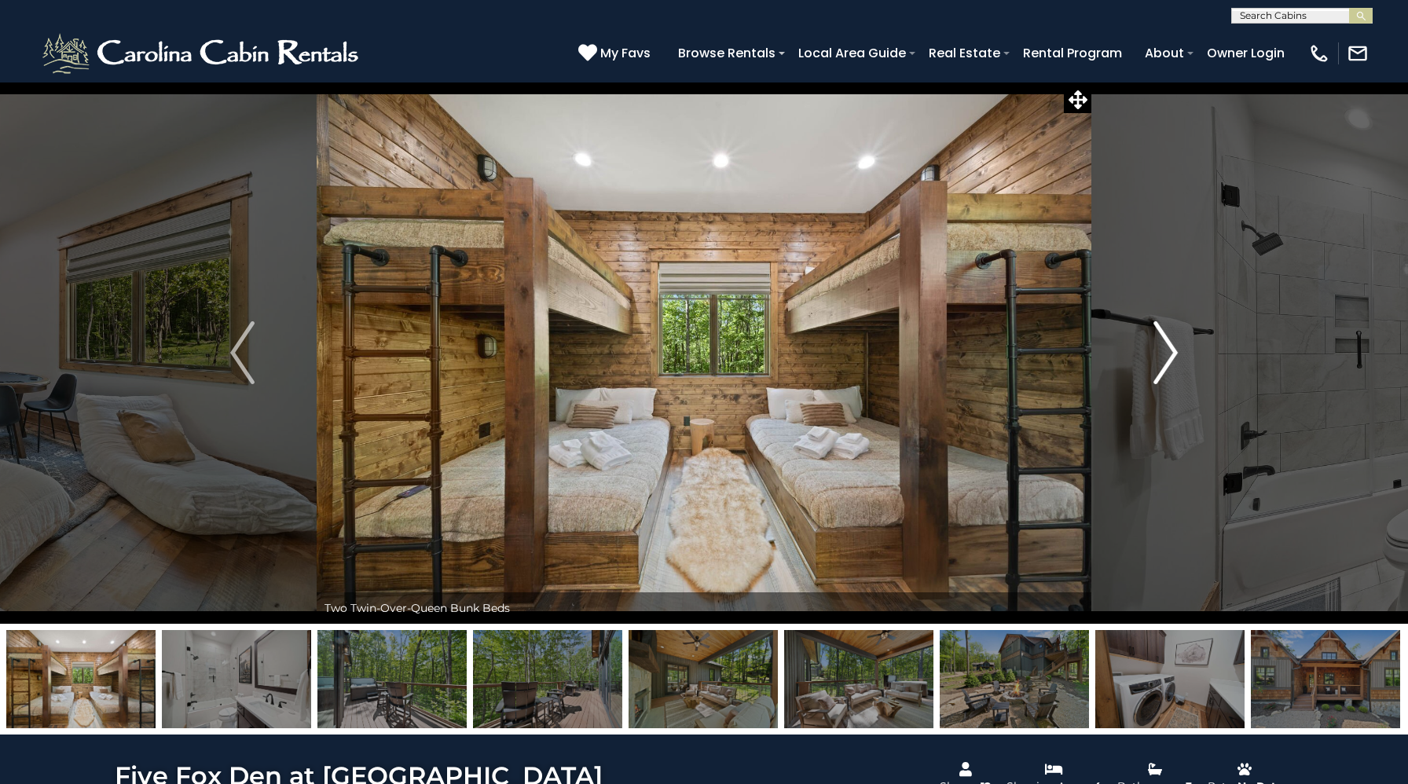
click at [1169, 347] on img "Next" at bounding box center [1165, 352] width 24 height 63
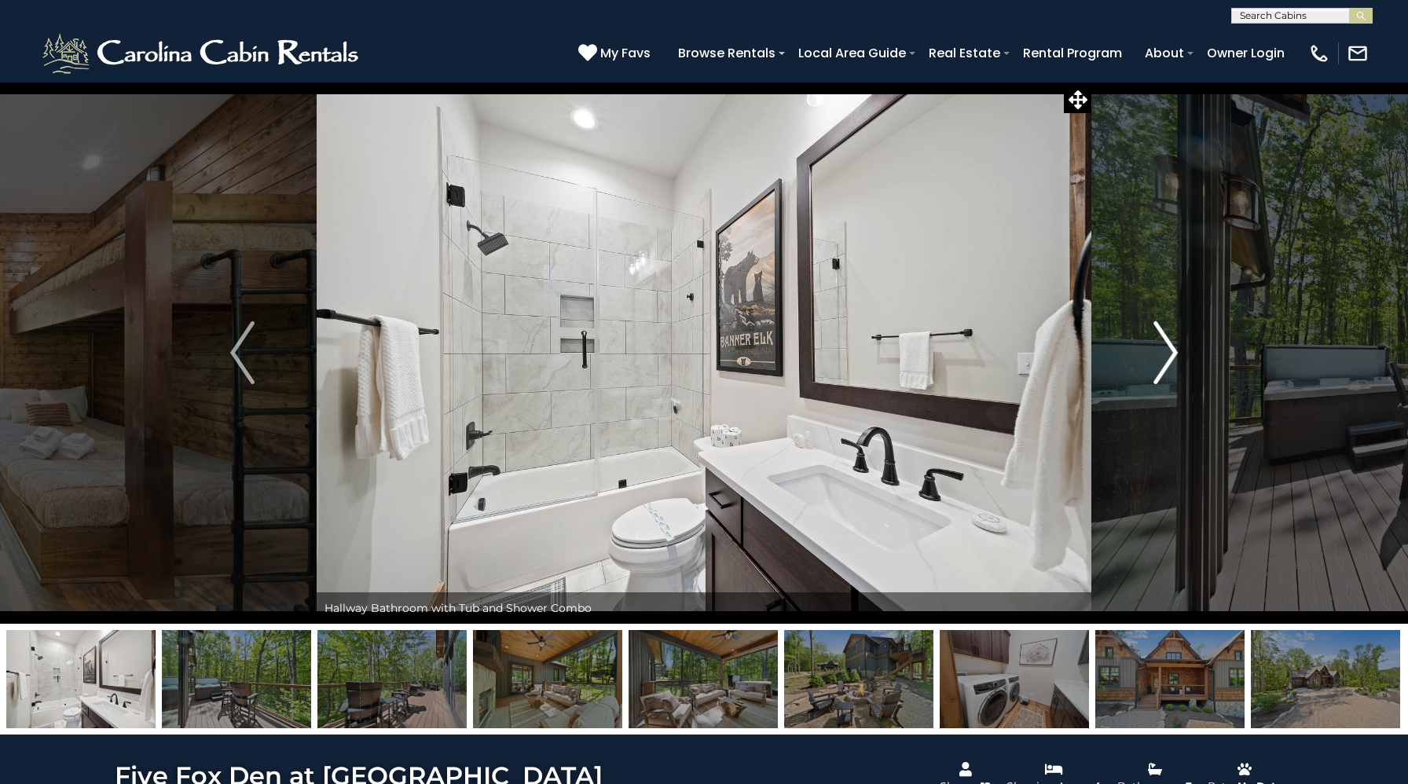
click at [1169, 346] on img "Next" at bounding box center [1165, 352] width 24 height 63
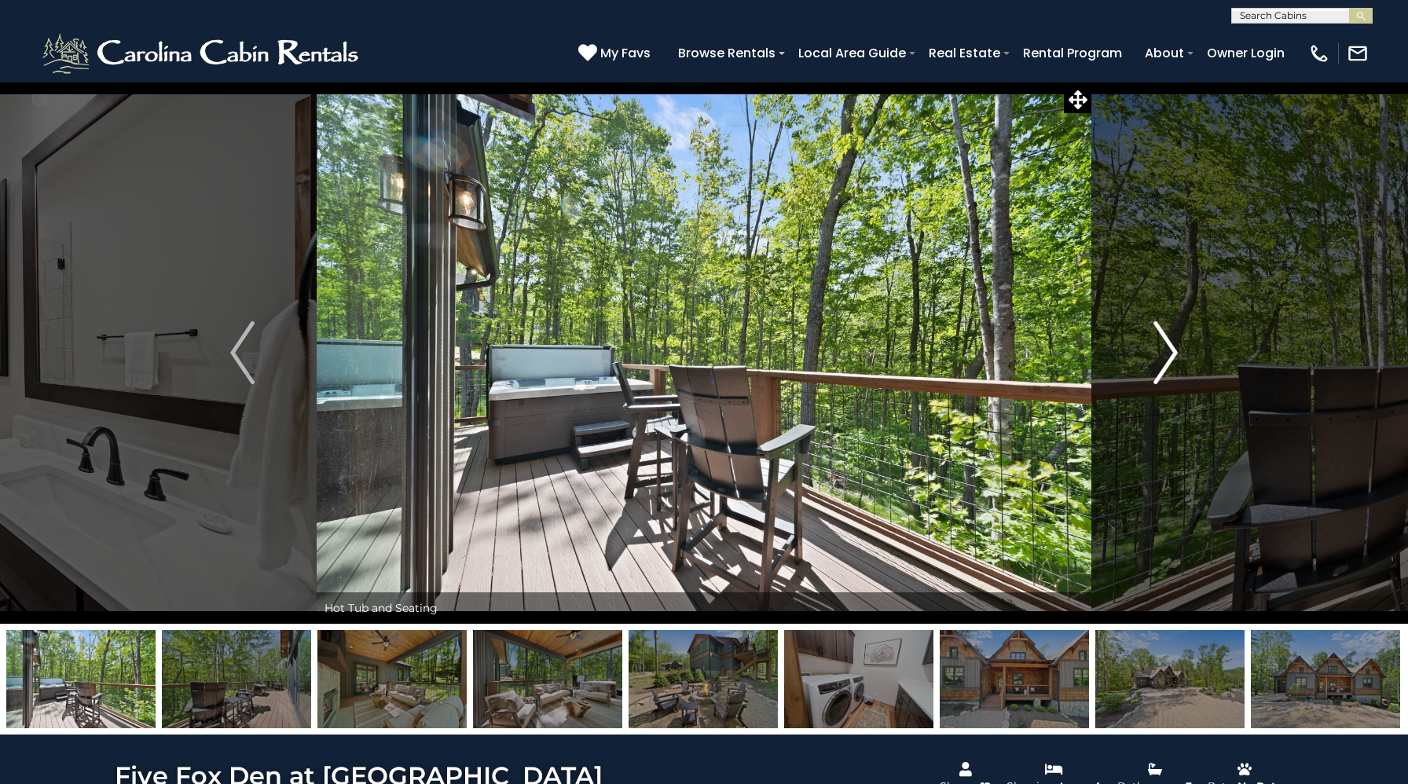
click at [1169, 346] on img "Next" at bounding box center [1165, 352] width 24 height 63
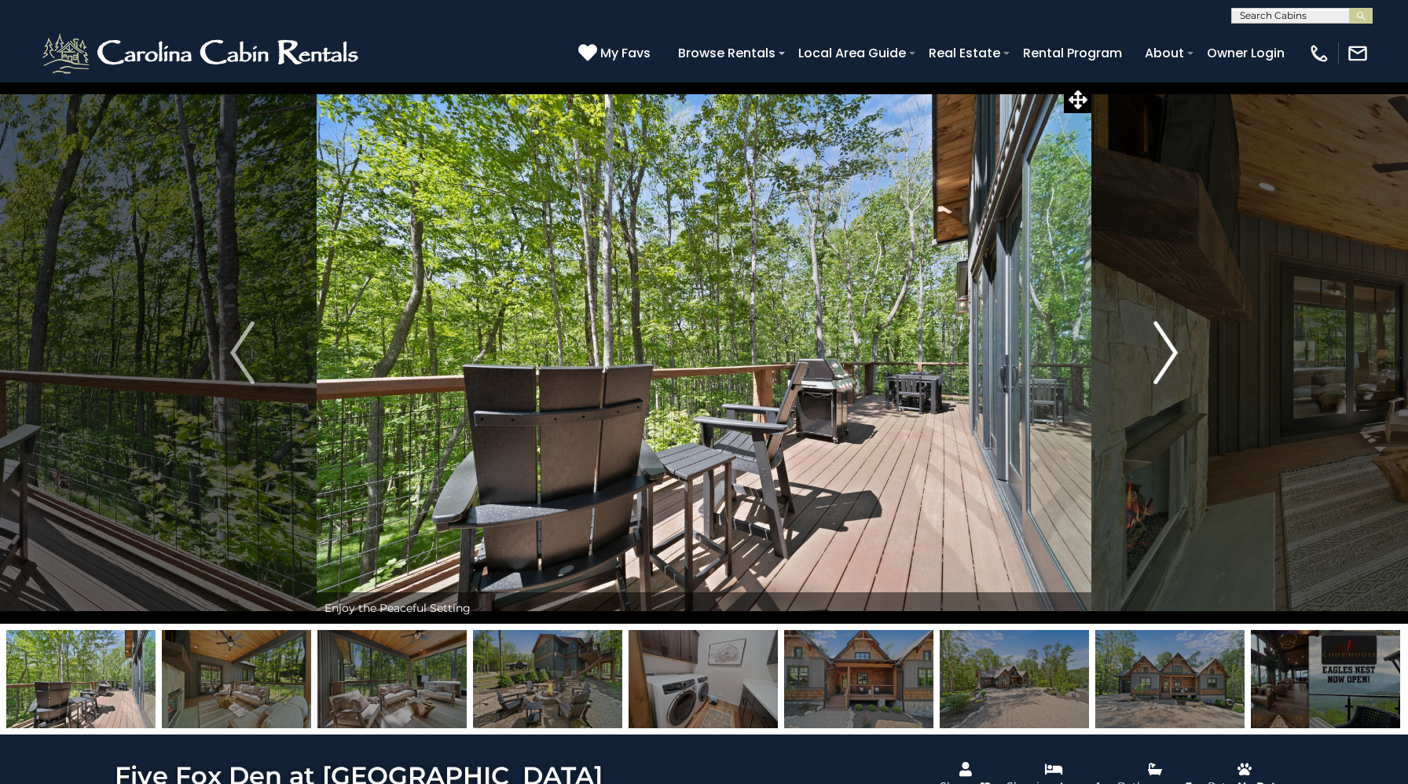
click at [1169, 346] on img "Next" at bounding box center [1165, 352] width 24 height 63
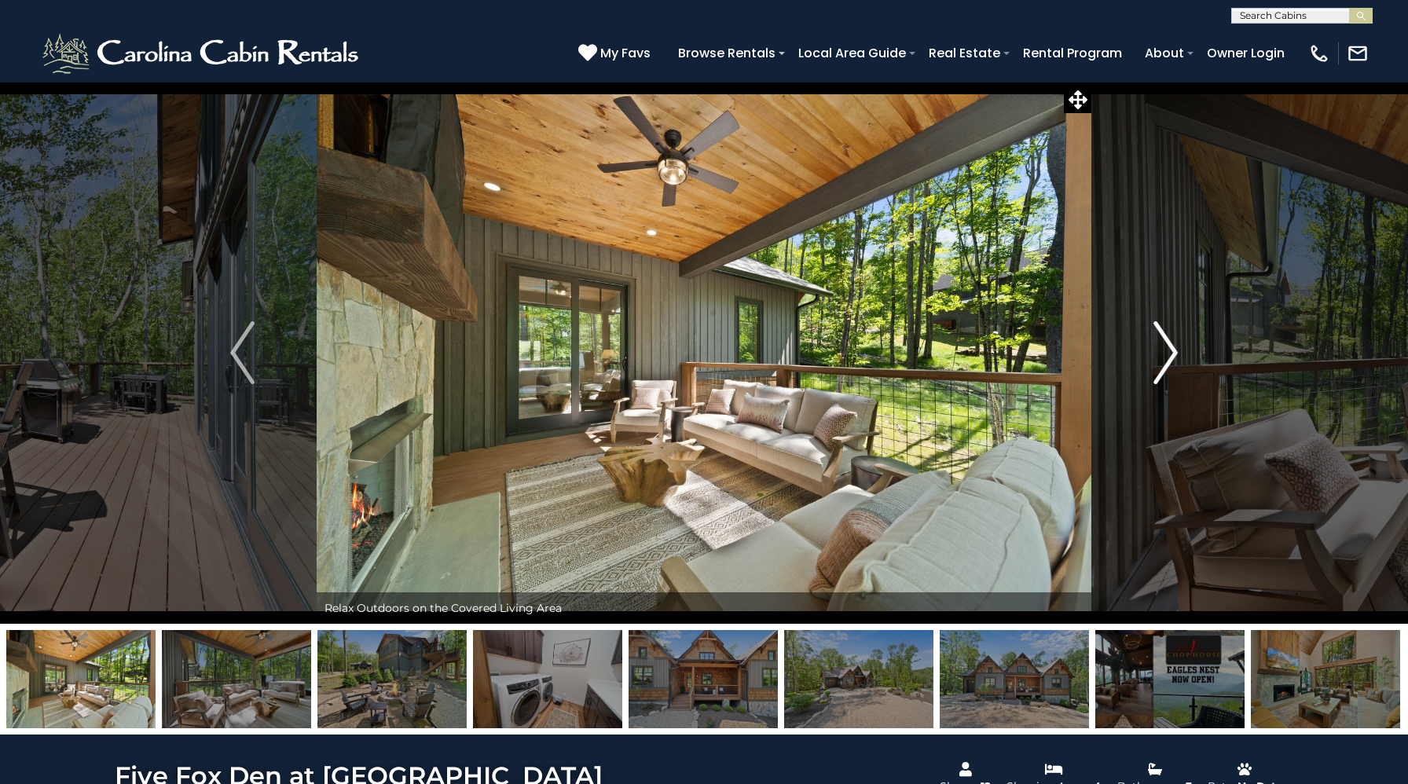
click at [1169, 346] on img "Next" at bounding box center [1165, 352] width 24 height 63
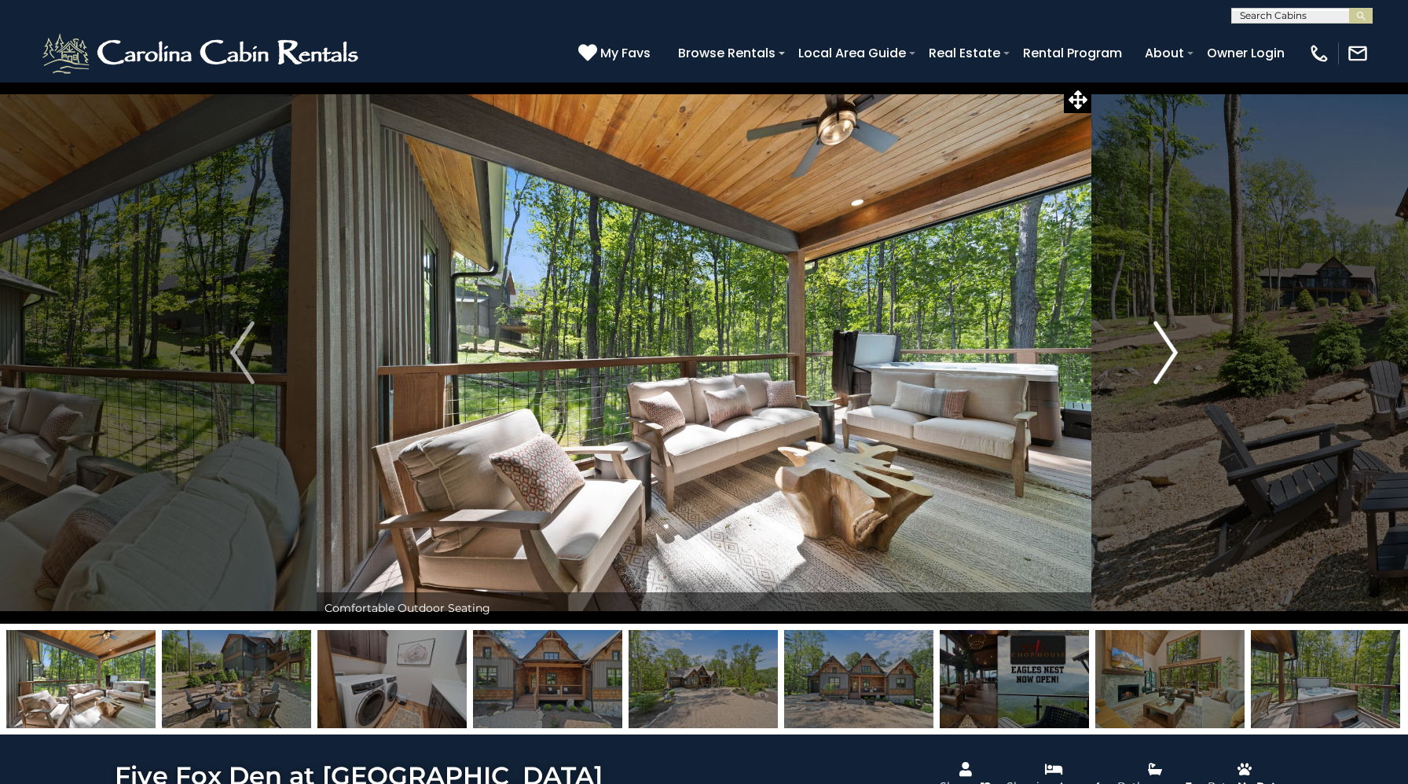
click at [1169, 346] on img "Next" at bounding box center [1165, 352] width 24 height 63
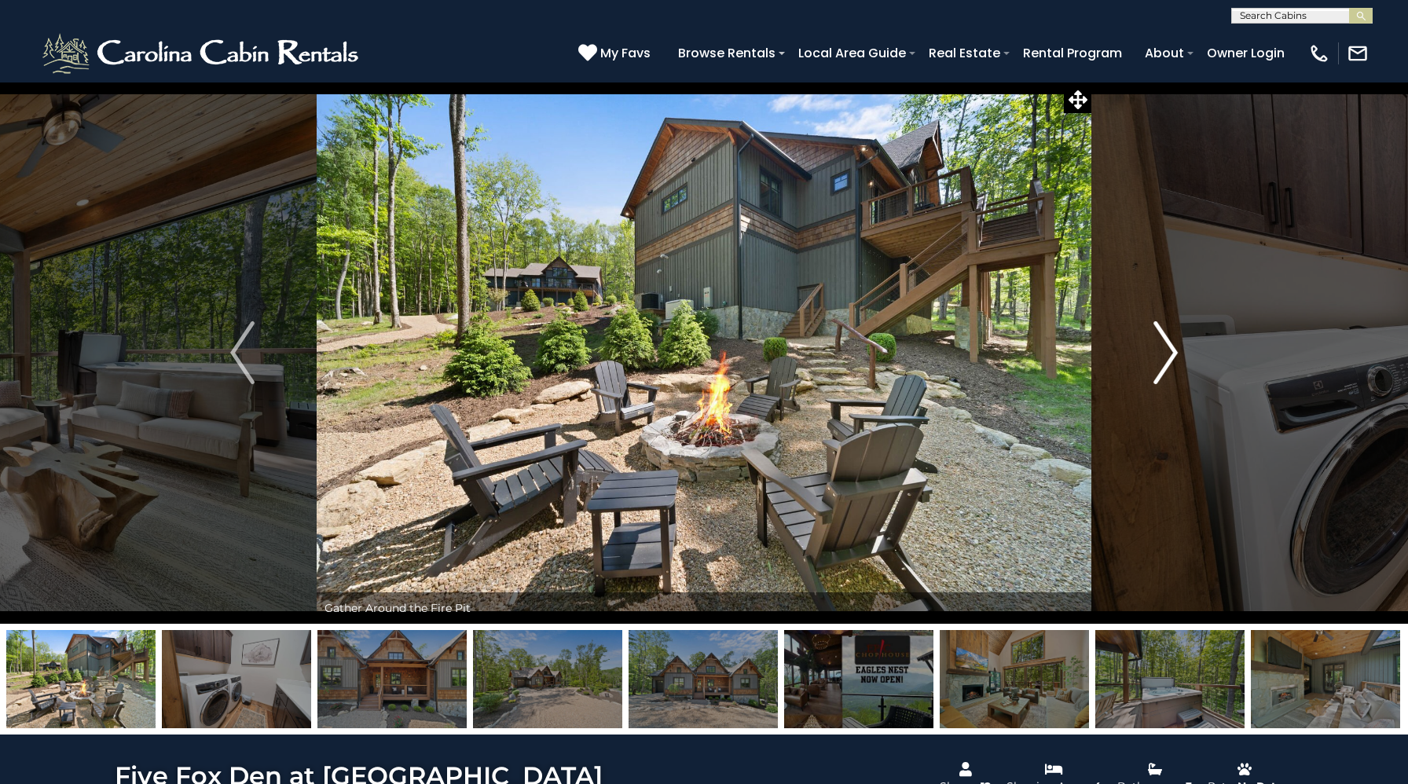
click at [1169, 346] on img "Next" at bounding box center [1165, 352] width 24 height 63
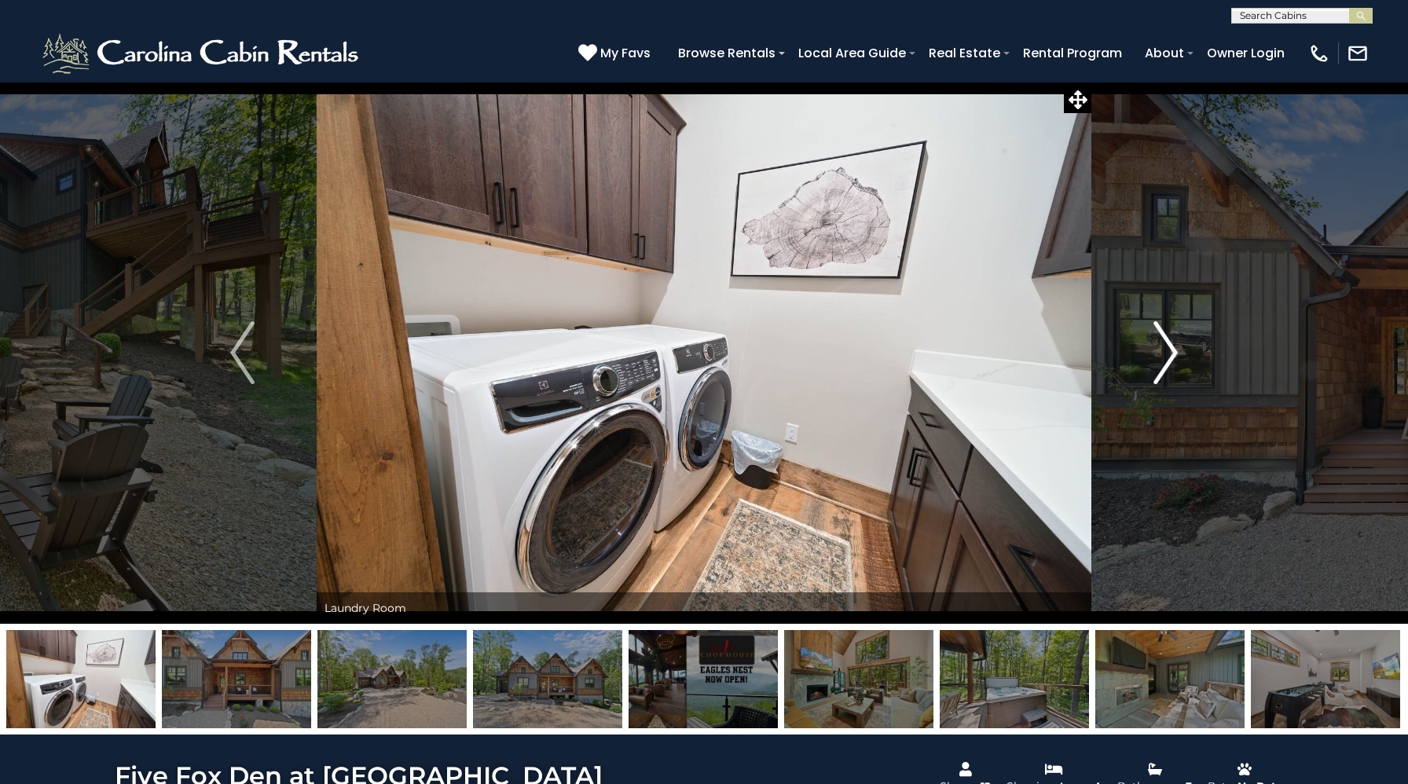
click at [1170, 347] on img "Next" at bounding box center [1165, 352] width 24 height 63
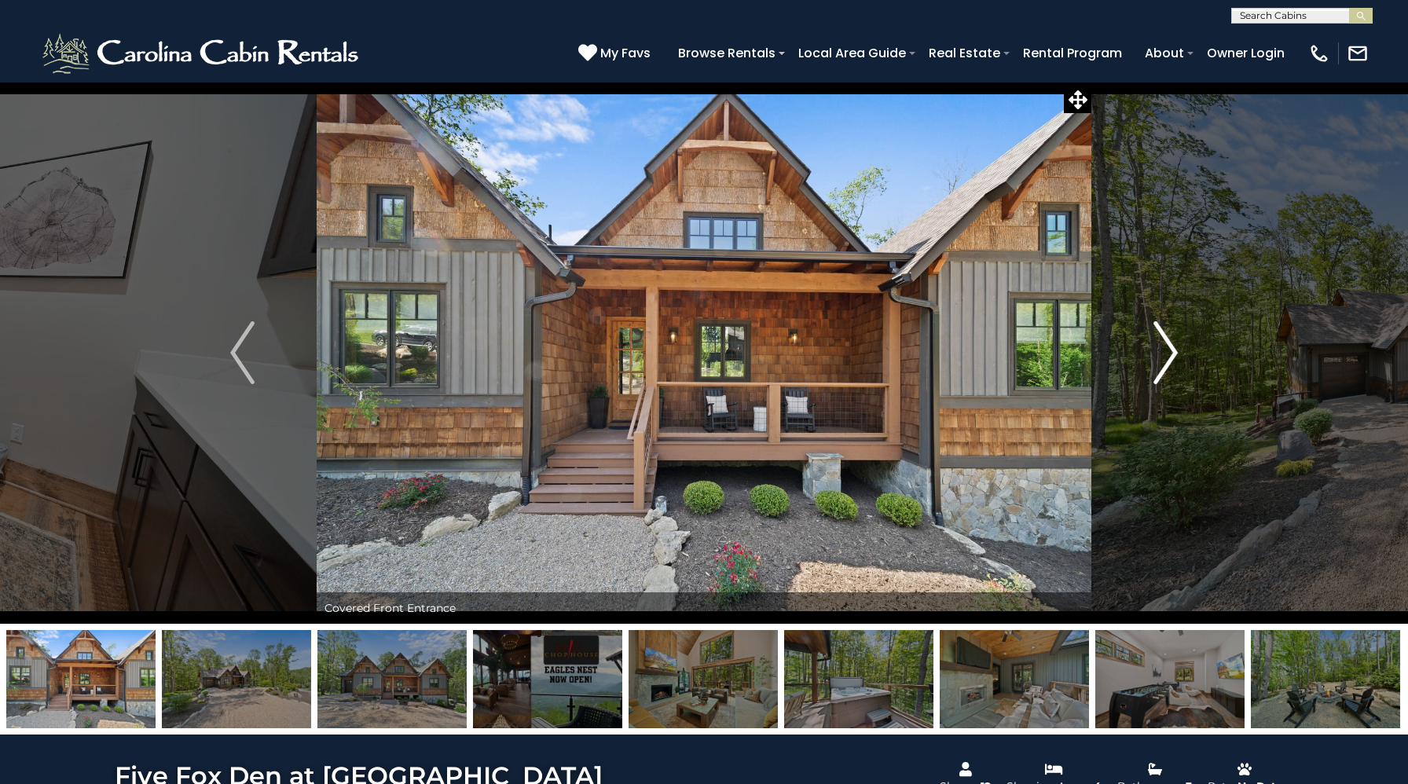
click at [1171, 346] on img "Next" at bounding box center [1165, 352] width 24 height 63
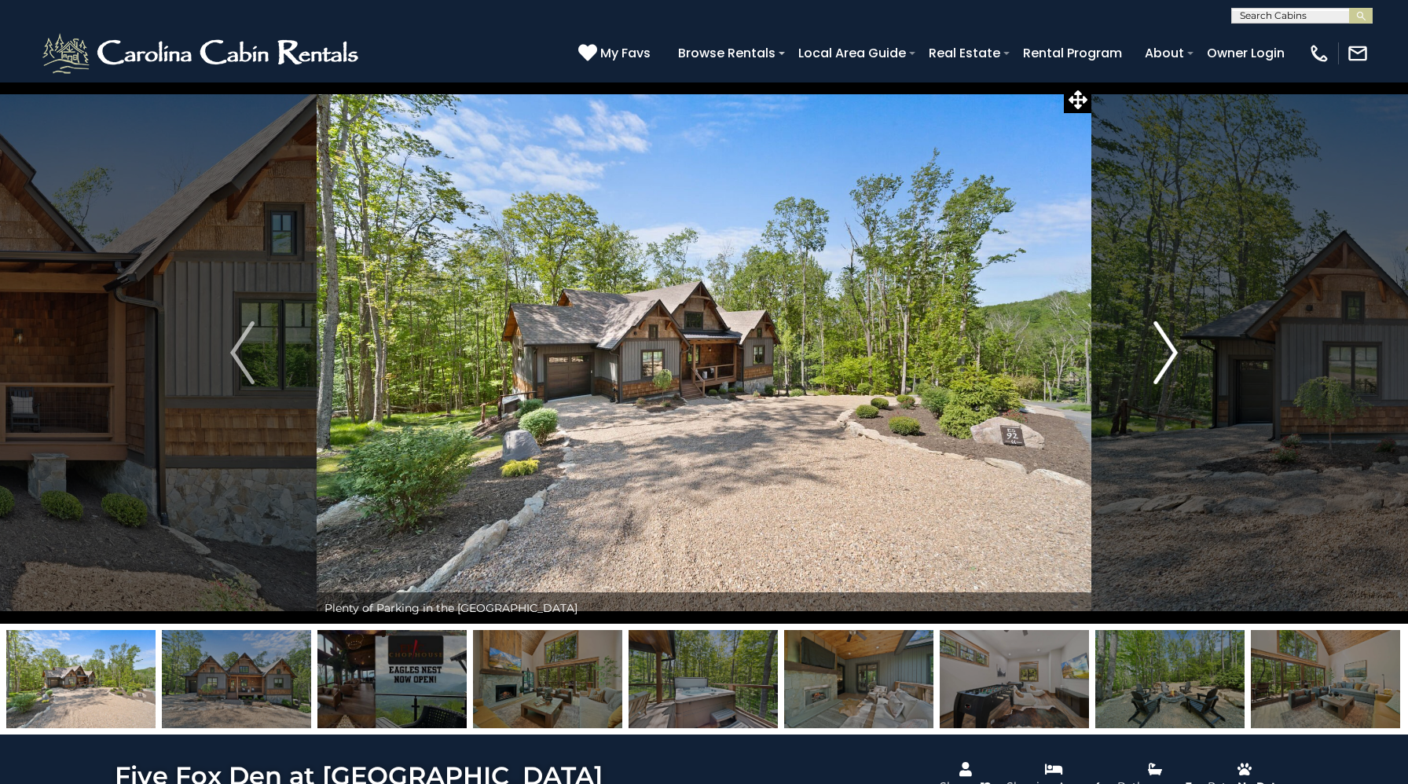
click at [1171, 346] on img "Next" at bounding box center [1165, 352] width 24 height 63
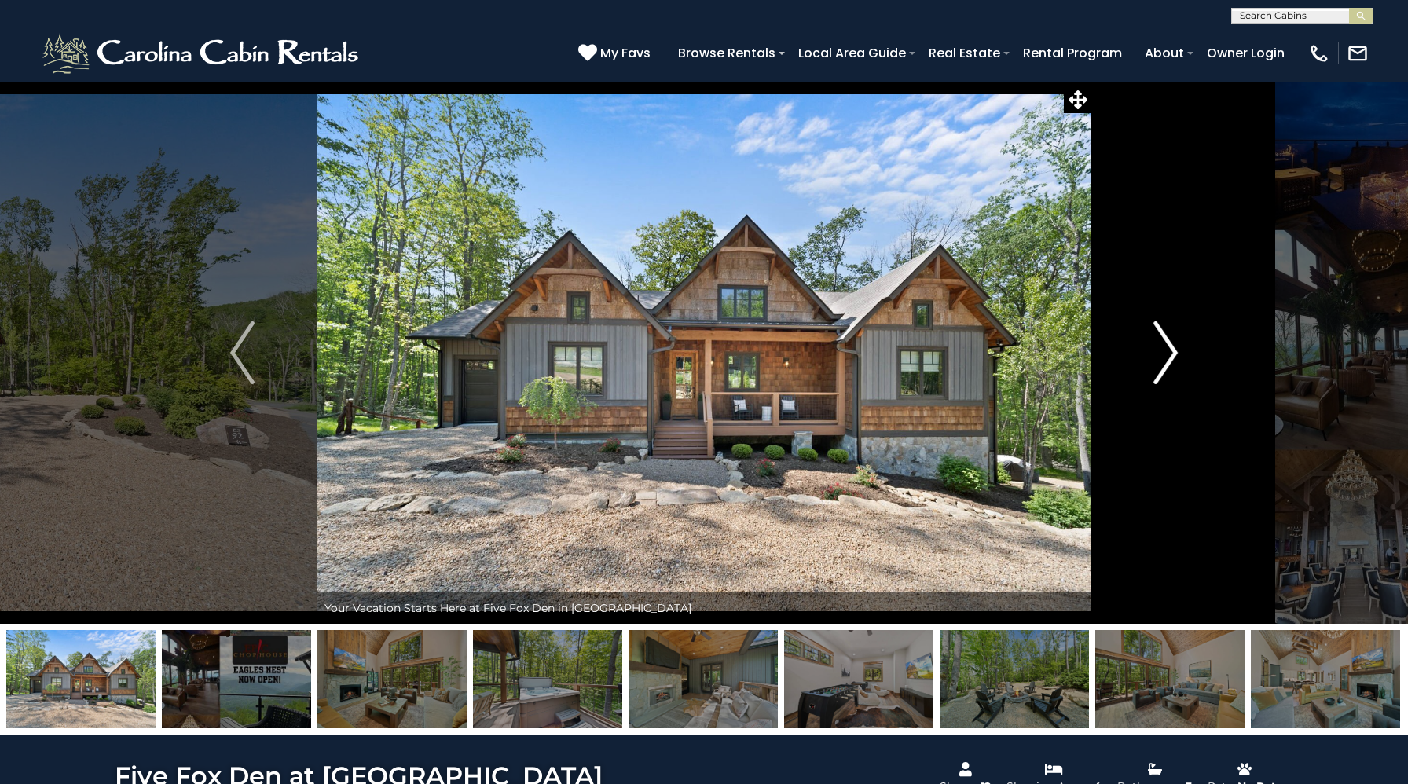
click at [1171, 346] on img "Next" at bounding box center [1165, 352] width 24 height 63
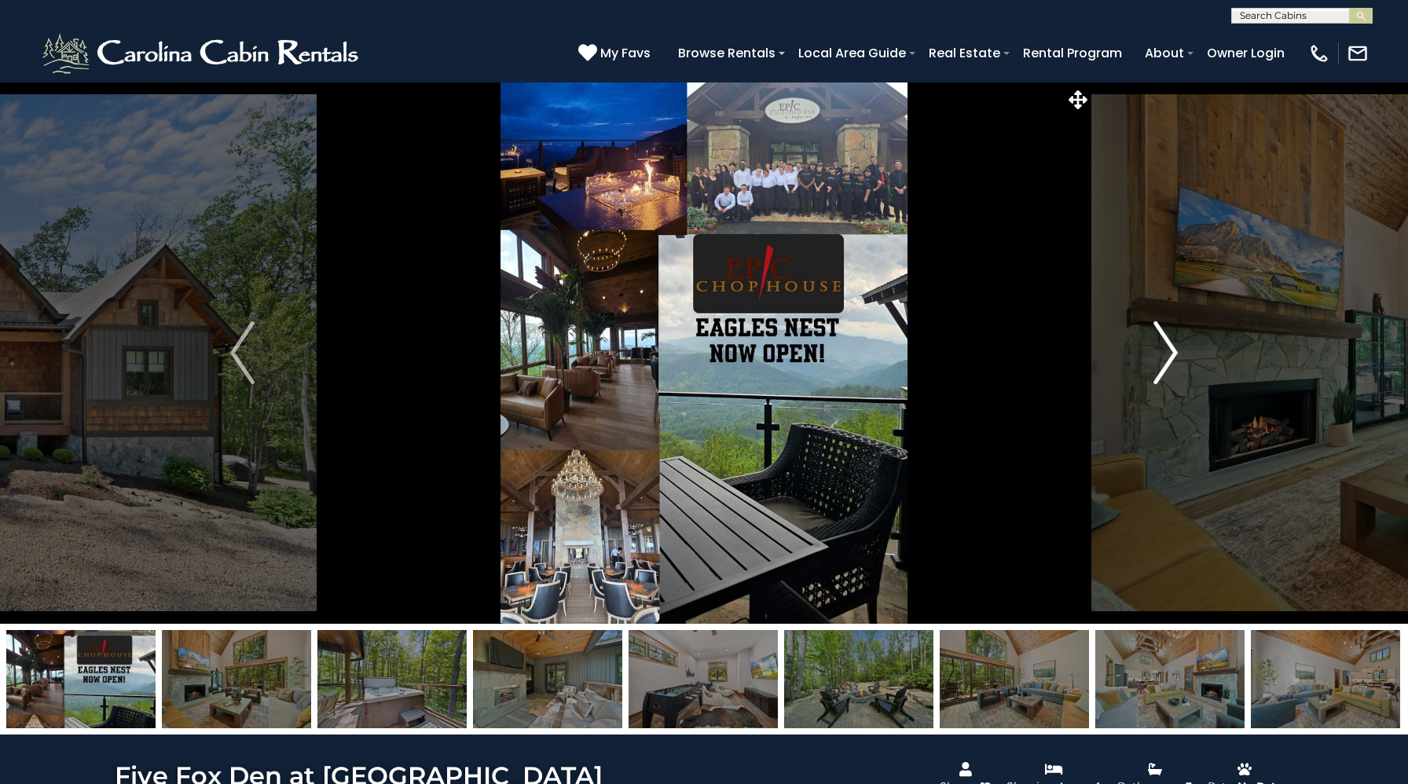
click at [1156, 347] on img "Next" at bounding box center [1165, 352] width 24 height 63
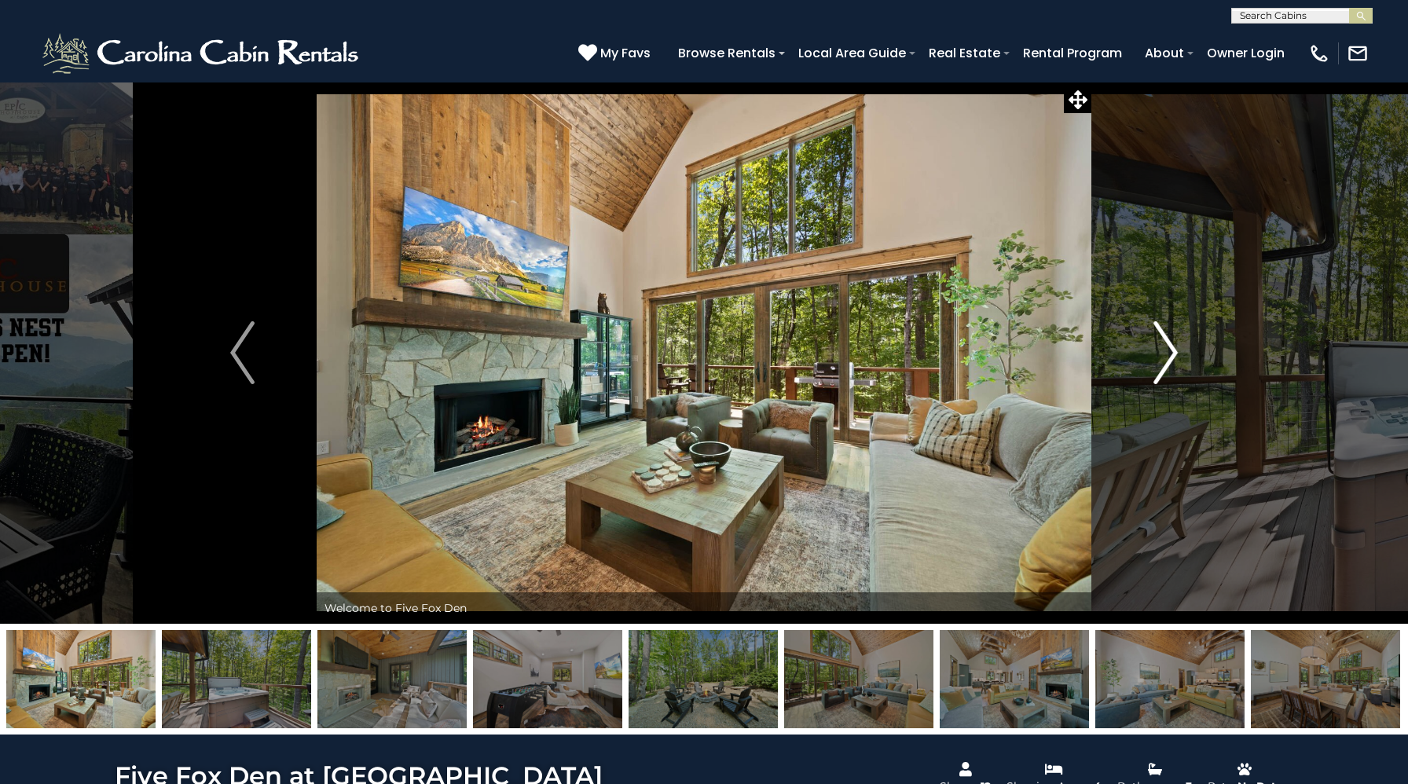
click at [1156, 347] on img "Next" at bounding box center [1165, 352] width 24 height 63
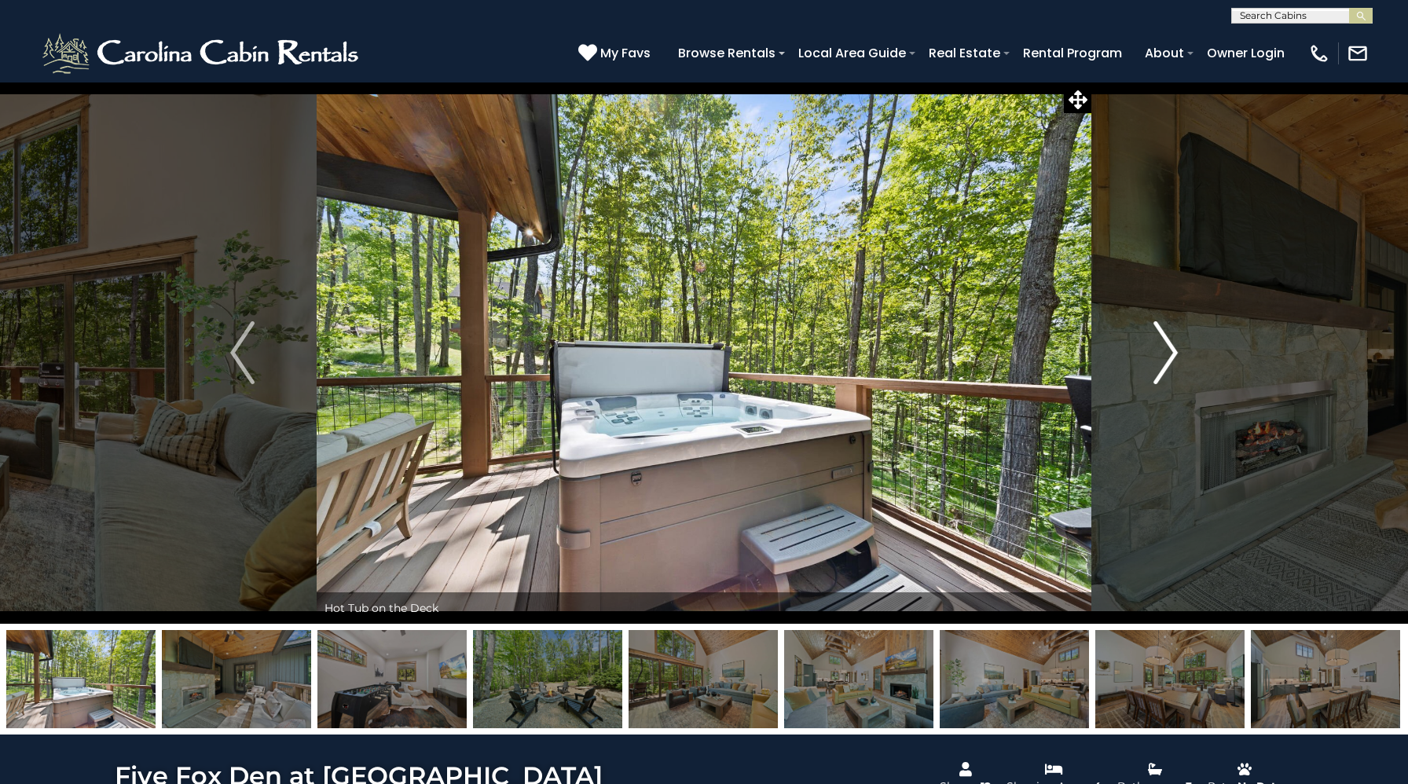
click at [1156, 347] on img "Next" at bounding box center [1165, 352] width 24 height 63
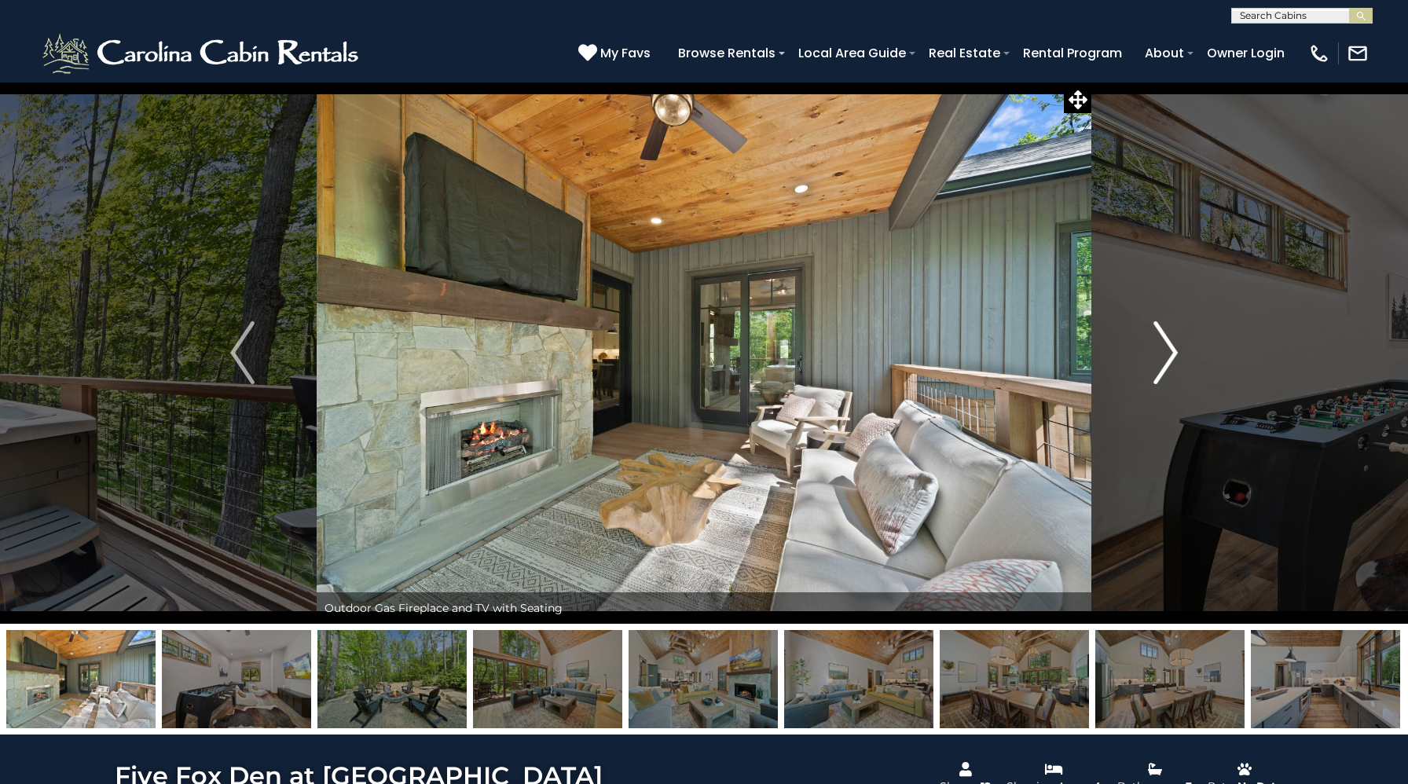
click at [1156, 347] on img "Next" at bounding box center [1165, 352] width 24 height 63
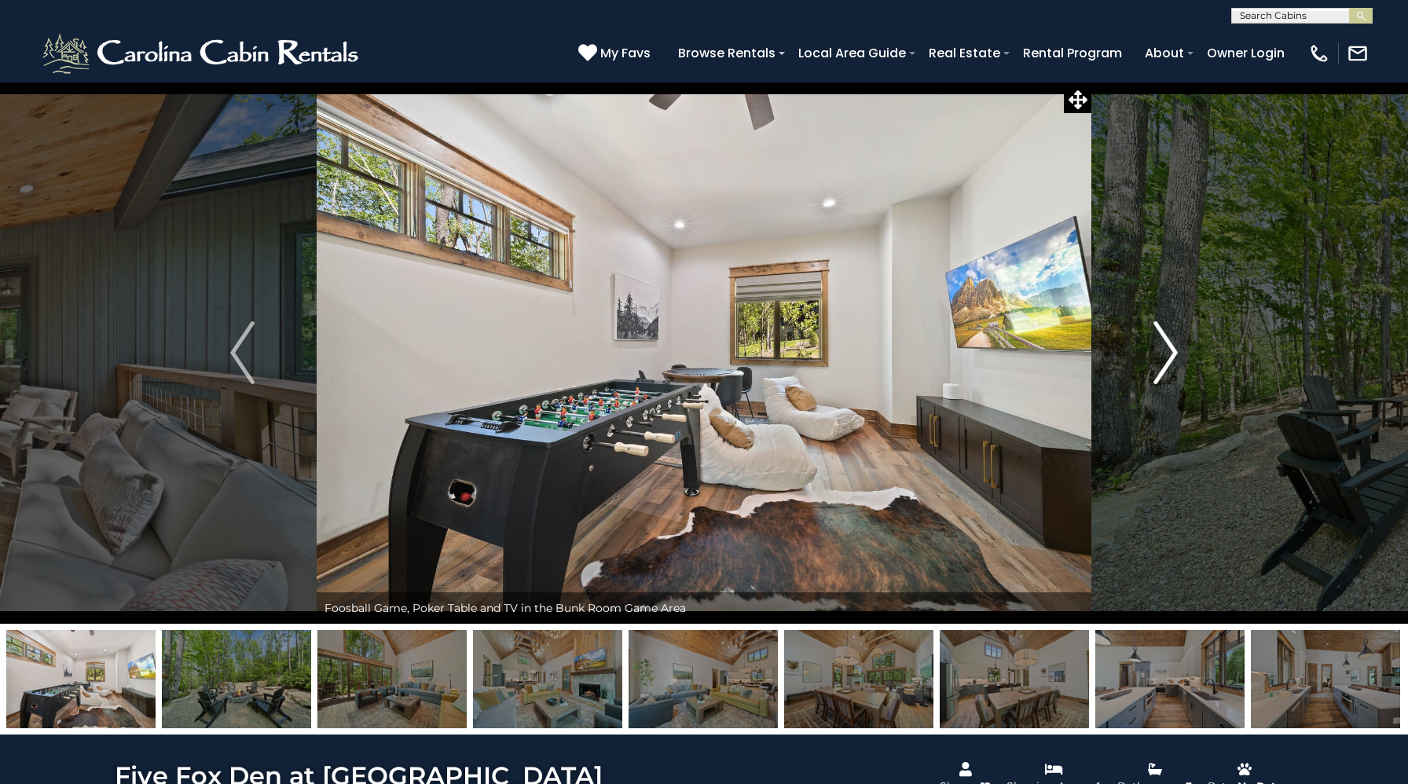
click at [1156, 347] on img "Next" at bounding box center [1165, 352] width 24 height 63
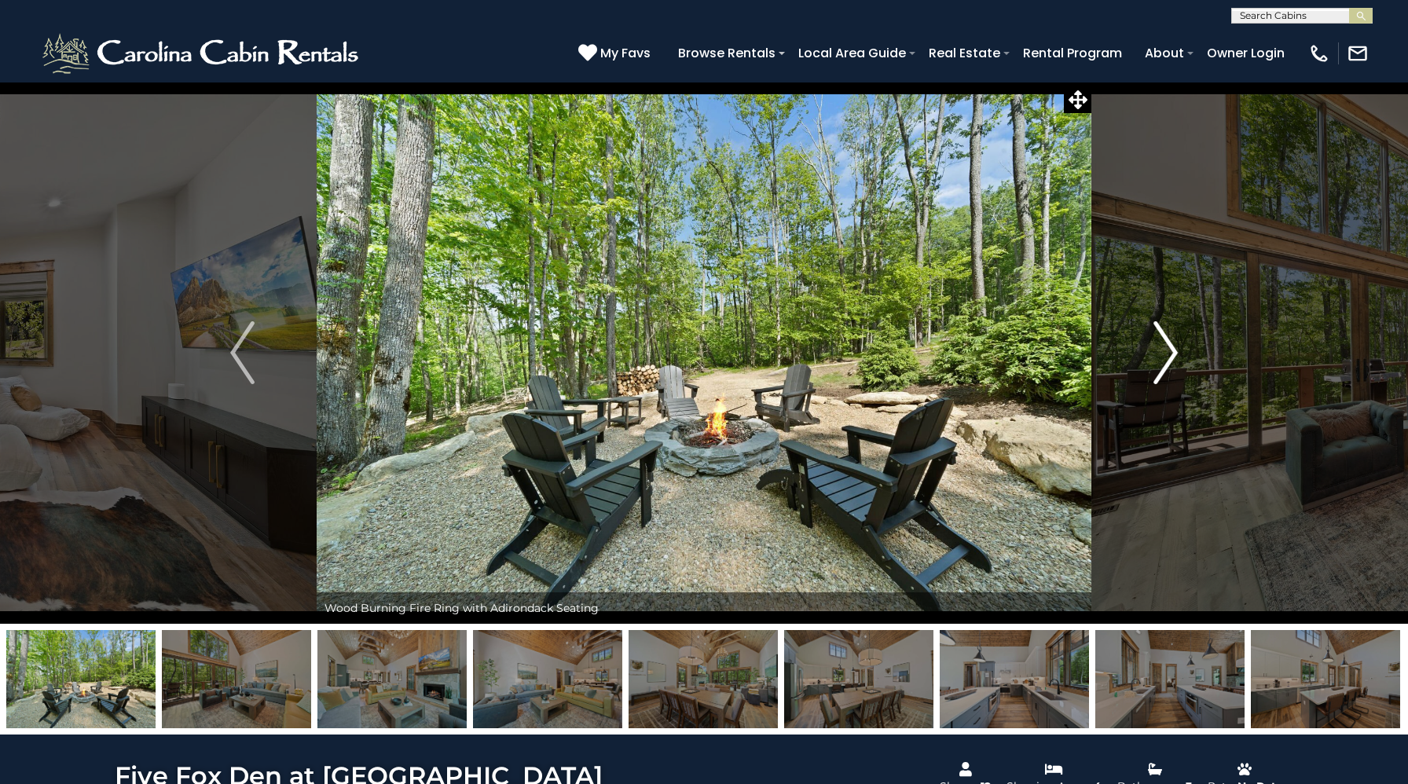
click at [1156, 347] on img "Next" at bounding box center [1165, 352] width 24 height 63
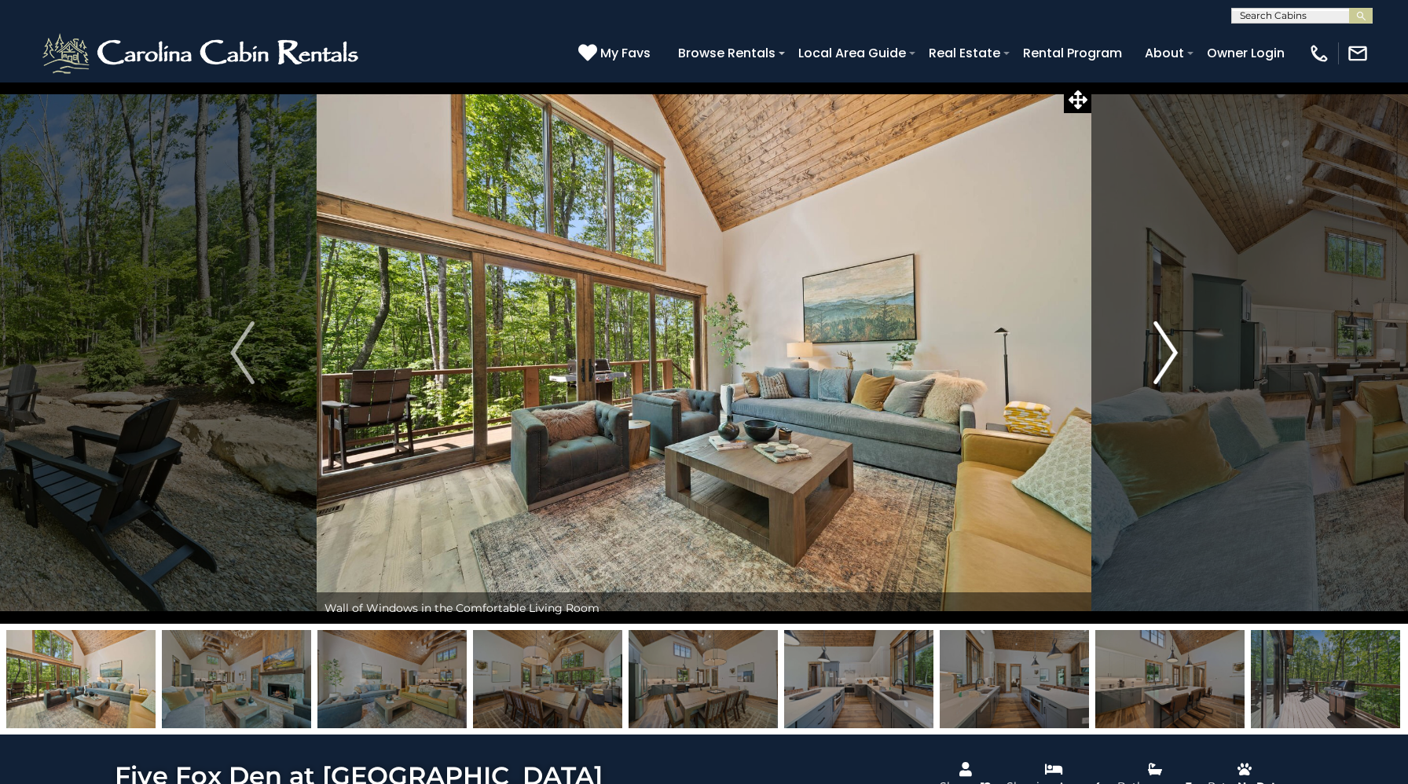
click at [1156, 347] on img "Next" at bounding box center [1165, 352] width 24 height 63
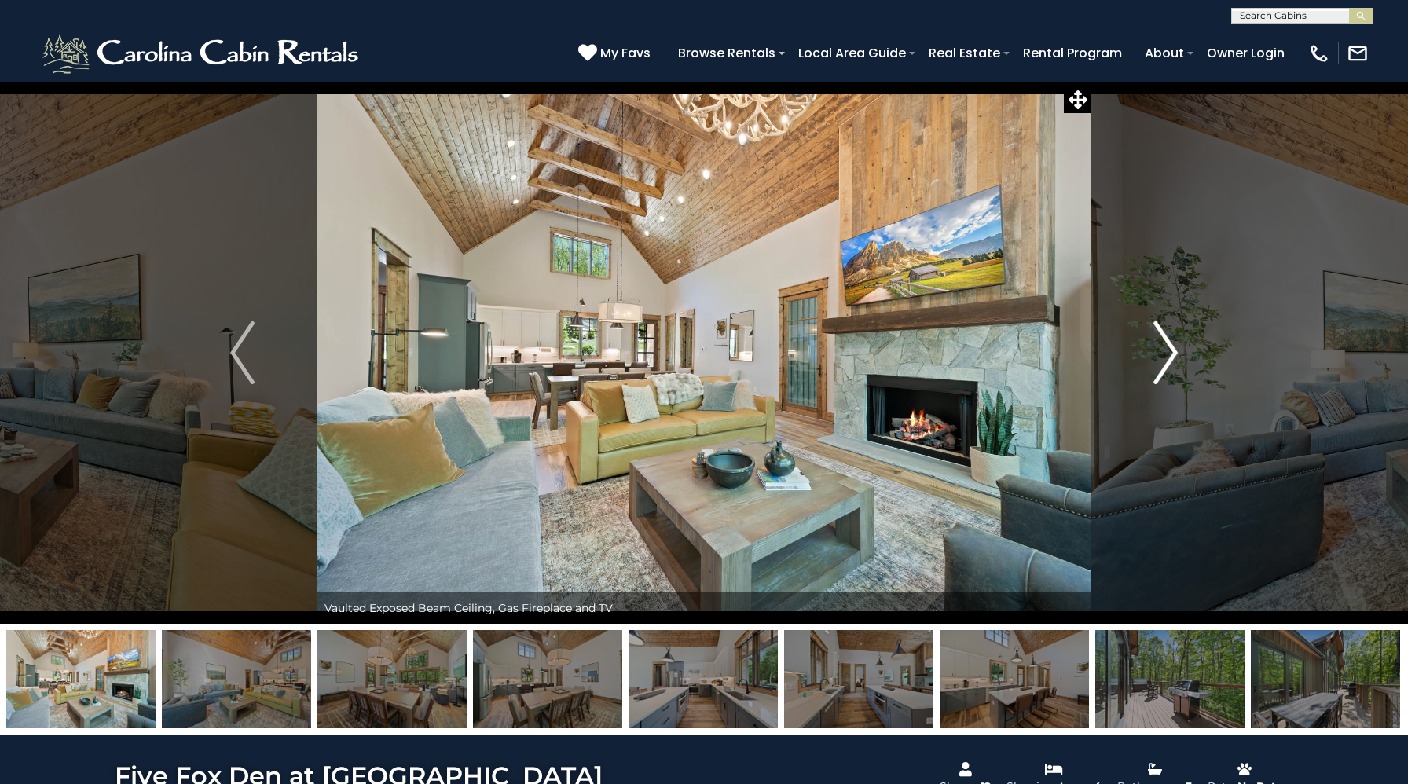
click at [1156, 347] on img "Next" at bounding box center [1165, 352] width 24 height 63
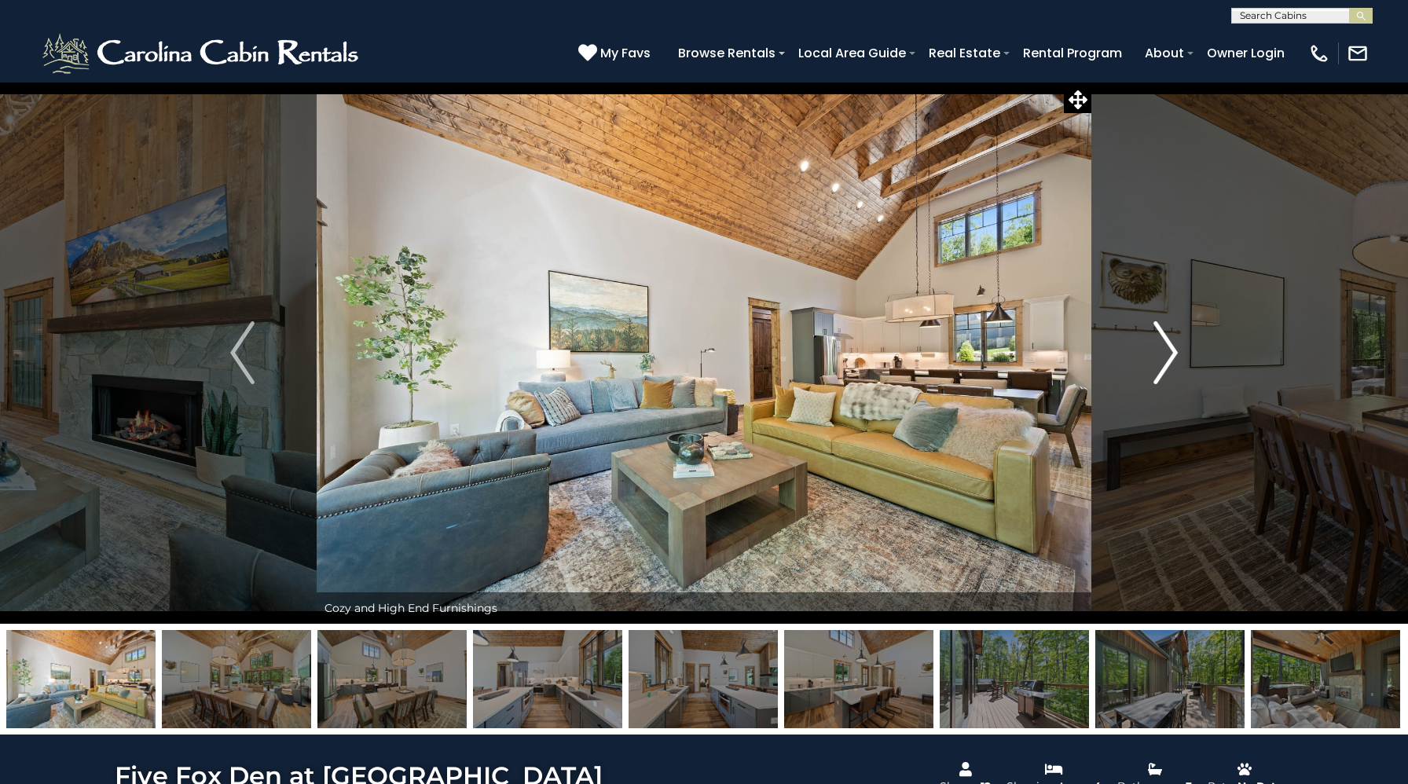
click at [1157, 347] on img "Next" at bounding box center [1165, 352] width 24 height 63
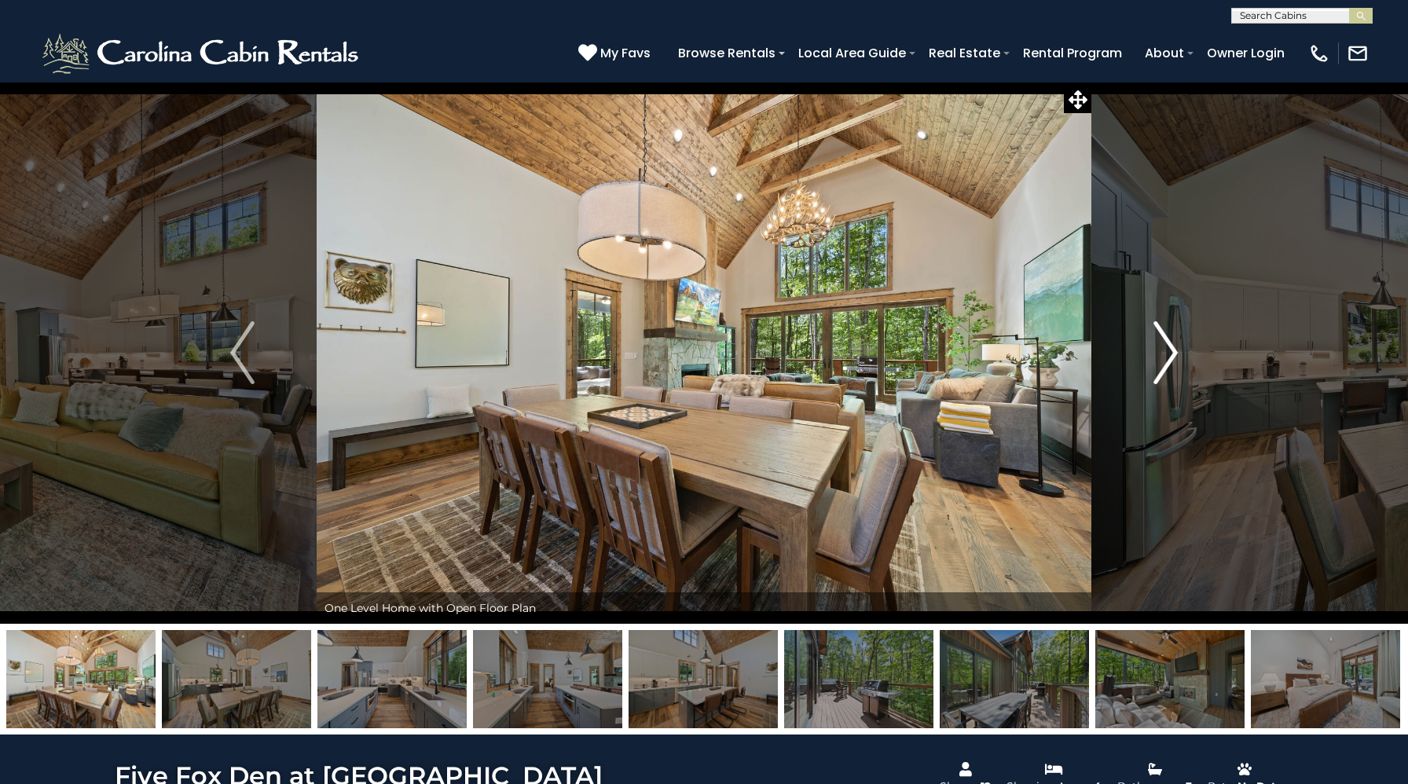
click at [1157, 347] on img "Next" at bounding box center [1165, 352] width 24 height 63
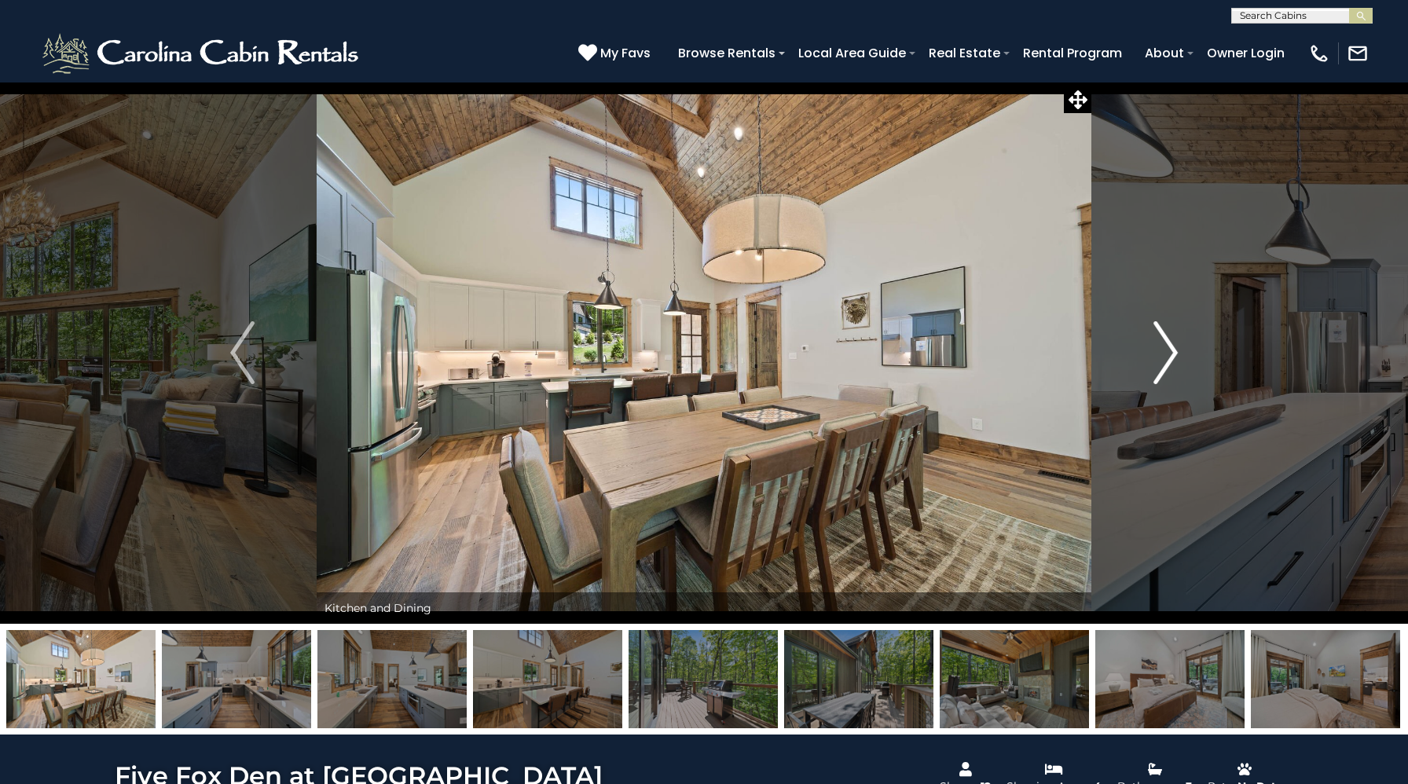
click at [1158, 348] on img "Next" at bounding box center [1165, 352] width 24 height 63
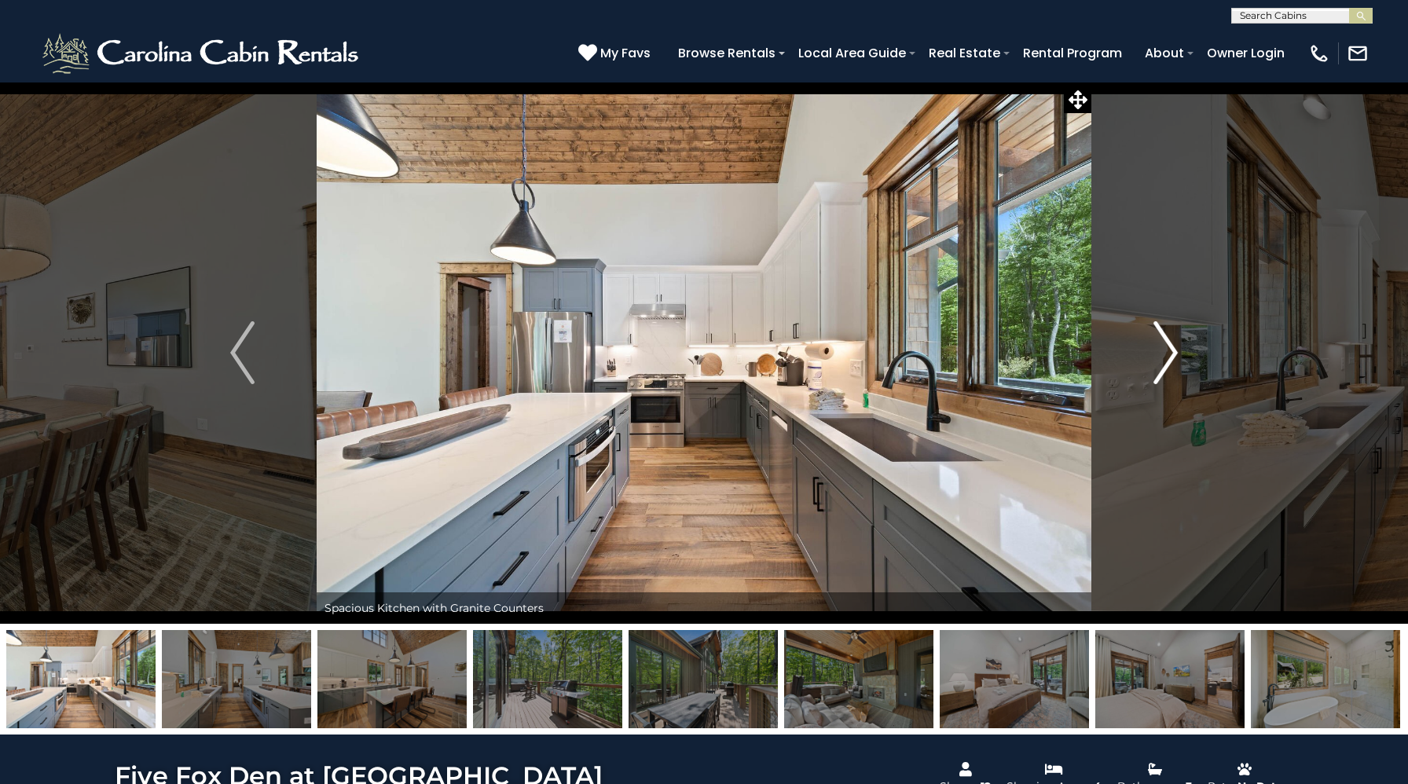
click at [1158, 348] on img "Next" at bounding box center [1165, 352] width 24 height 63
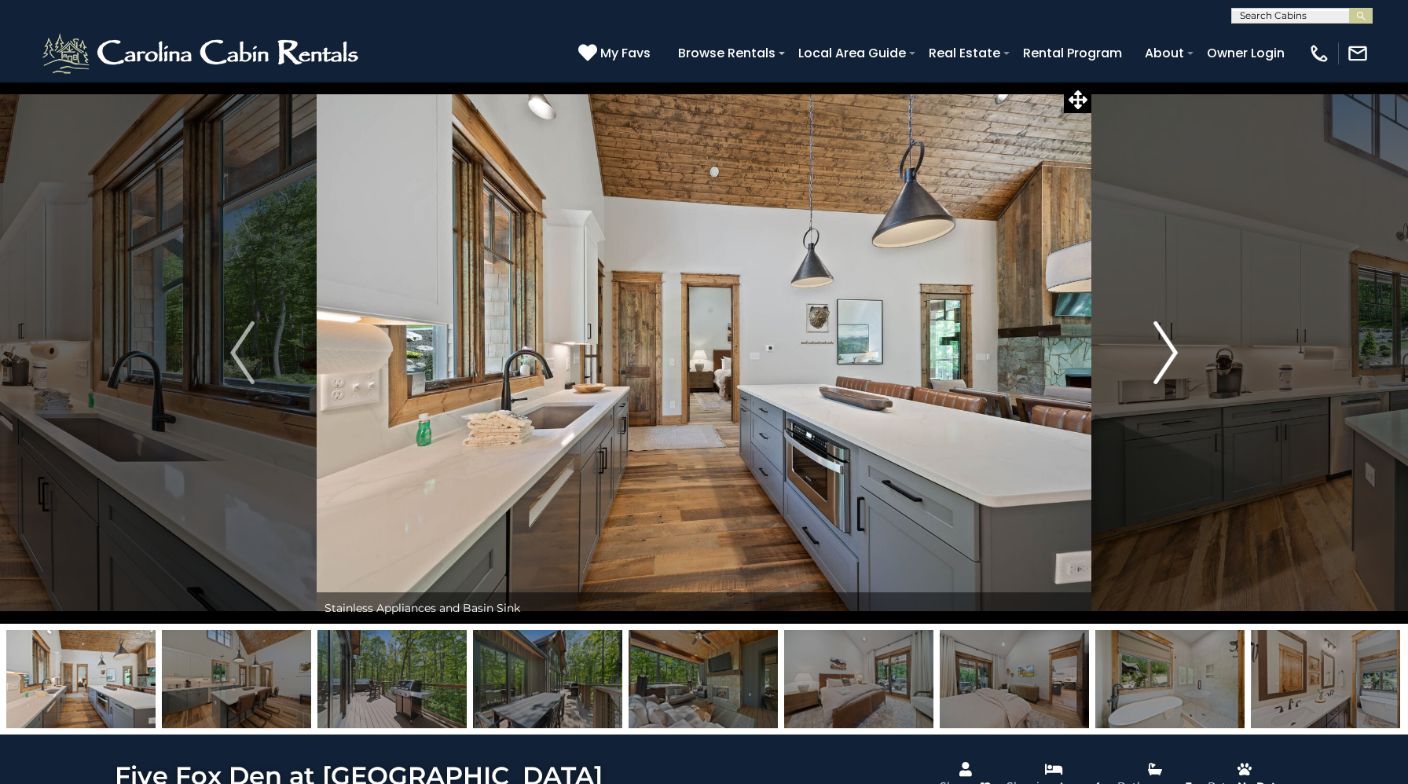
click at [1158, 348] on img "Next" at bounding box center [1165, 352] width 24 height 63
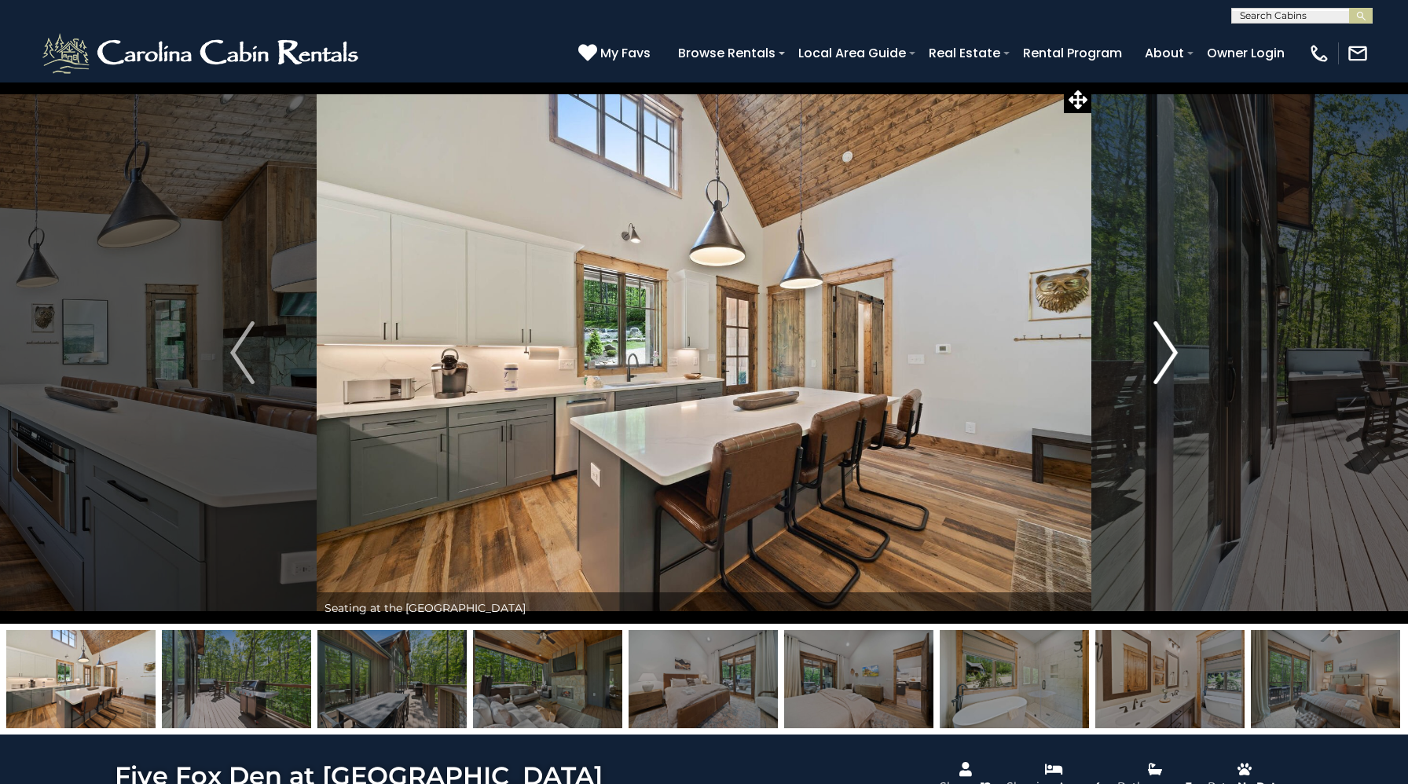
click at [1158, 348] on img "Next" at bounding box center [1165, 352] width 24 height 63
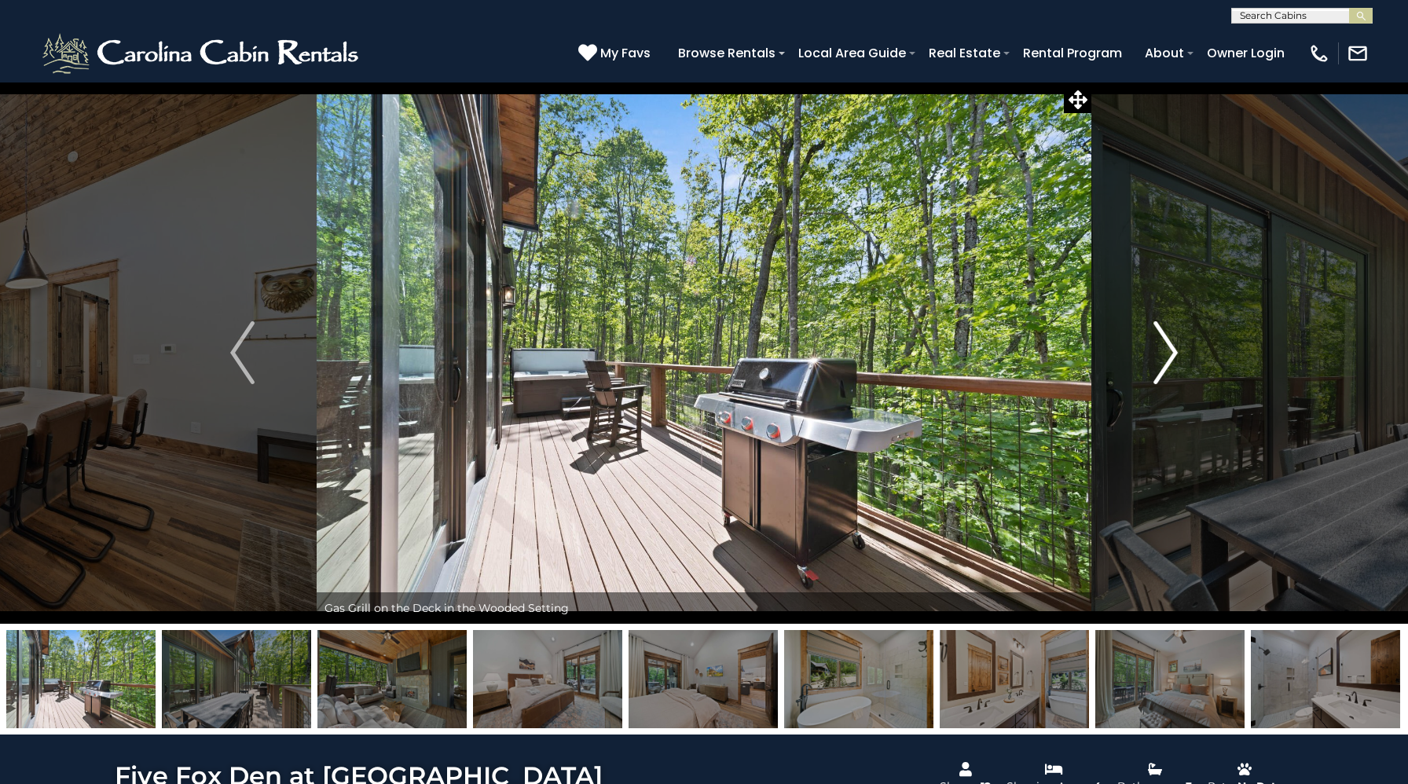
click at [1160, 350] on img "Next" at bounding box center [1165, 352] width 24 height 63
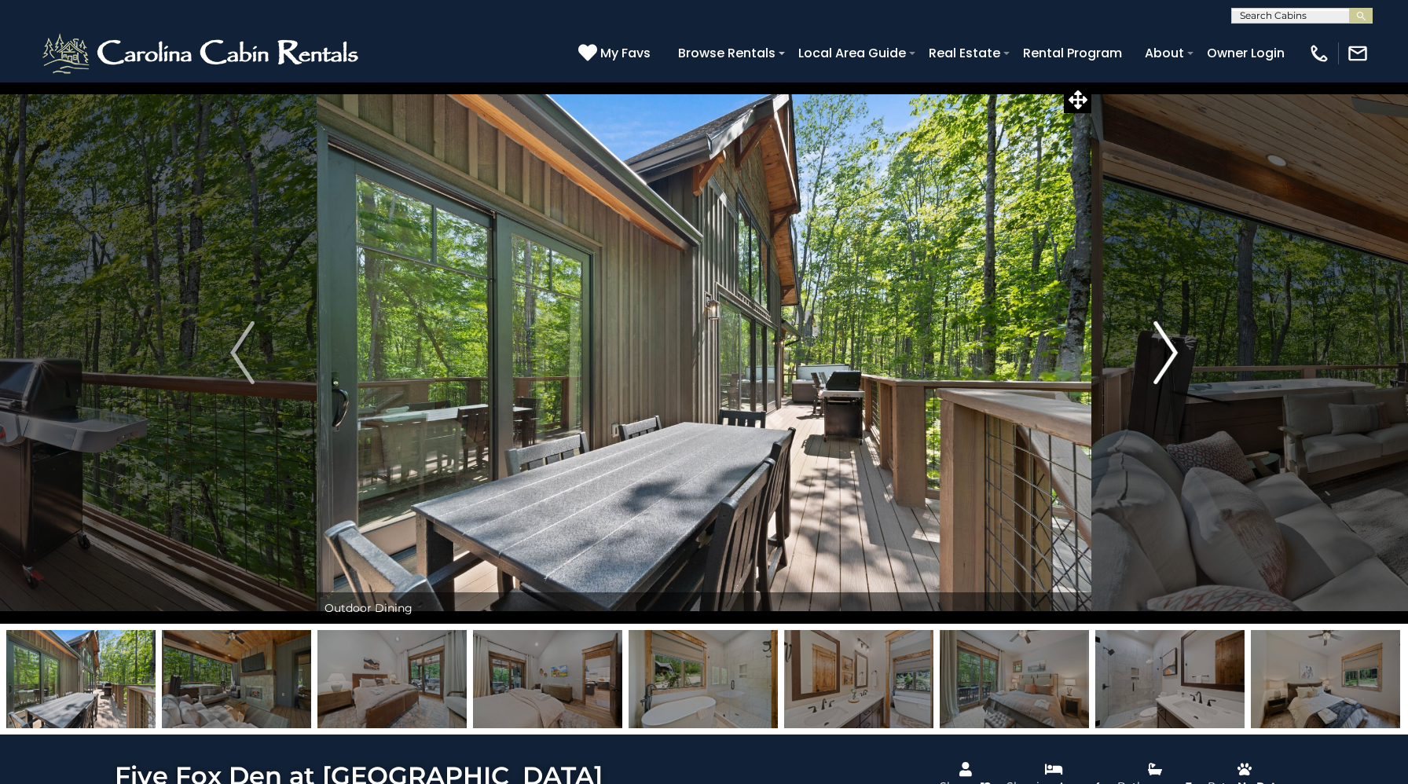
click at [1160, 350] on img "Next" at bounding box center [1165, 352] width 24 height 63
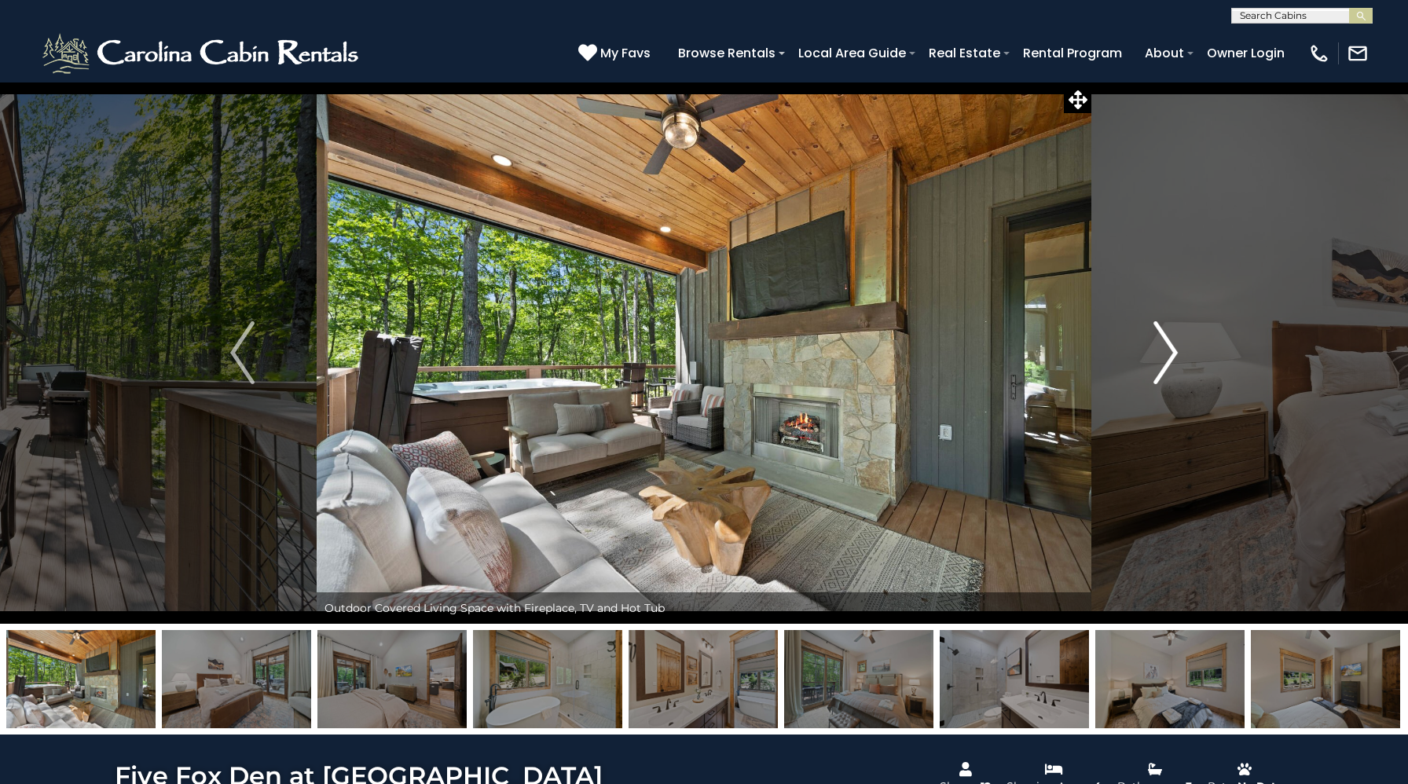
click at [1161, 351] on img "Next" at bounding box center [1165, 352] width 24 height 63
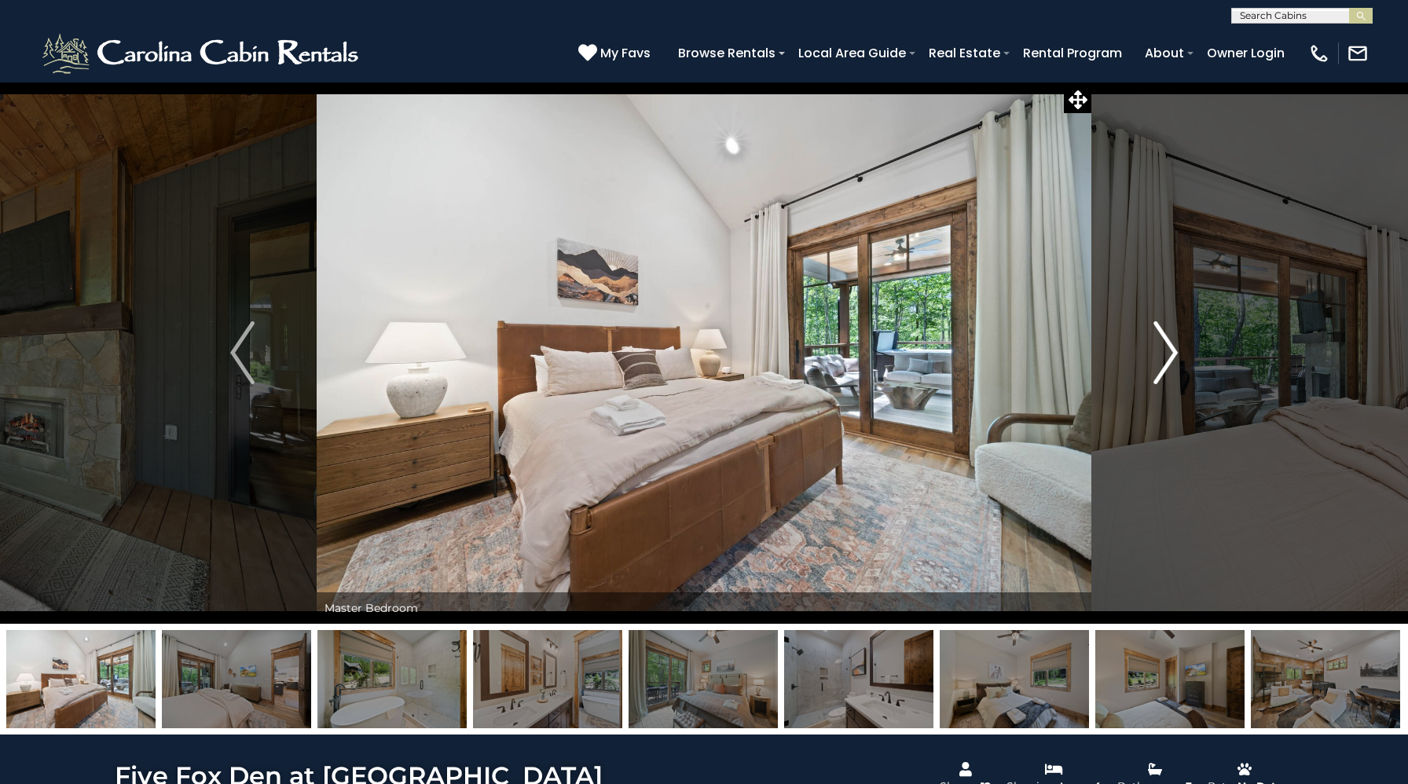
click at [1161, 351] on img "Next" at bounding box center [1165, 352] width 24 height 63
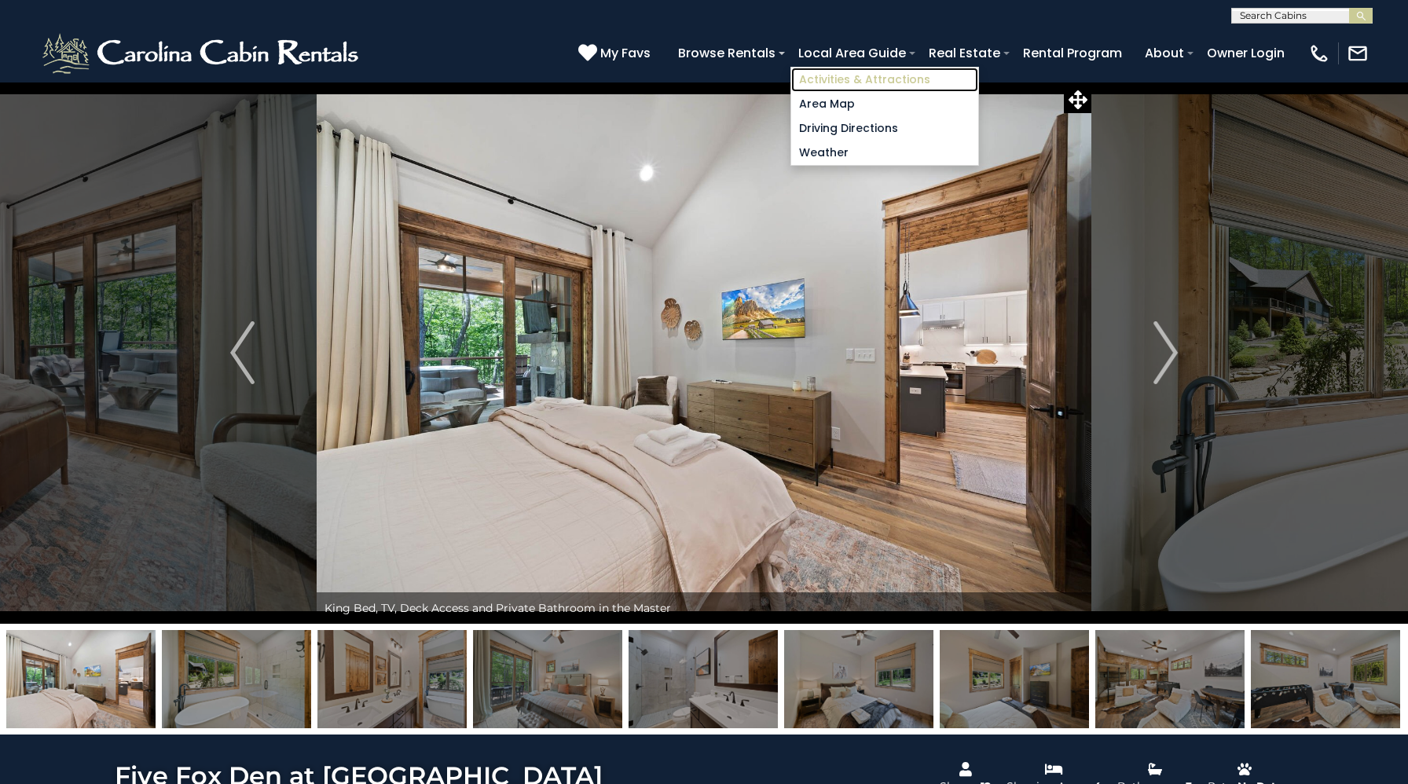
click at [870, 81] on link "Activities & Attractions" at bounding box center [884, 80] width 187 height 24
